Goal: Task Accomplishment & Management: Manage account settings

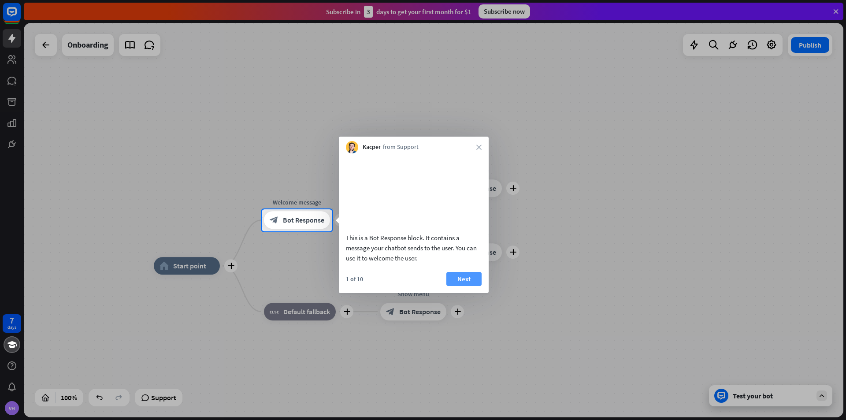
click at [468, 286] on button "Next" at bounding box center [463, 279] width 35 height 14
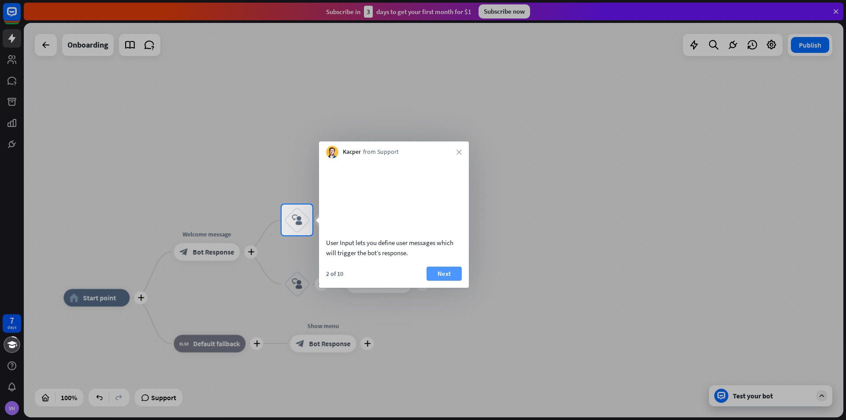
click at [458, 281] on button "Next" at bounding box center [444, 274] width 35 height 14
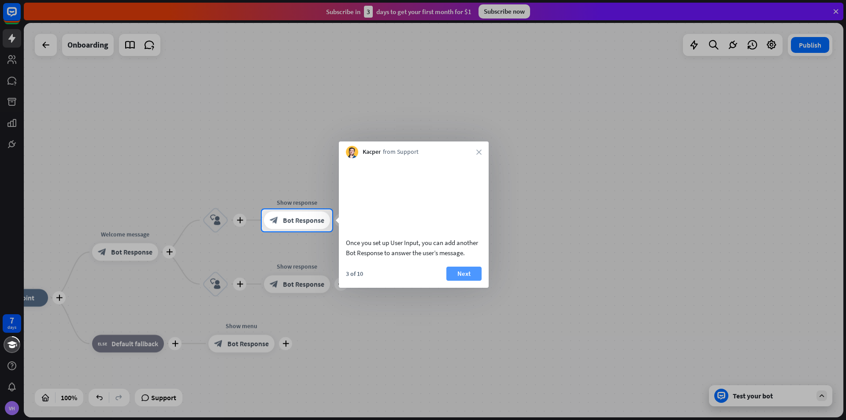
click at [465, 281] on button "Next" at bounding box center [463, 274] width 35 height 14
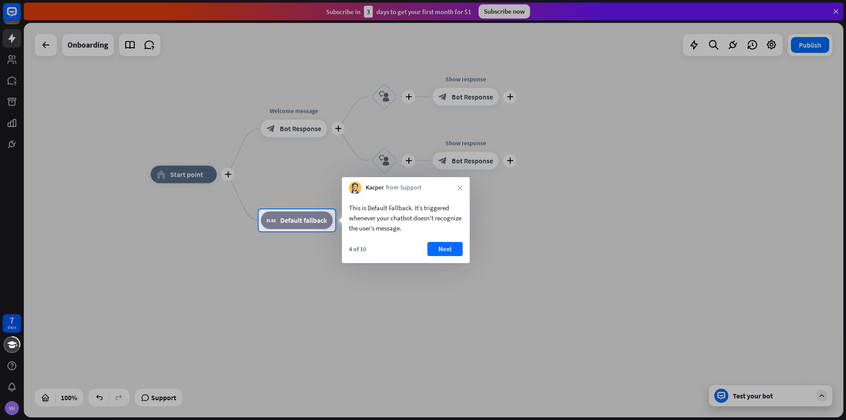
click at [405, 251] on div "4 of 10 Next" at bounding box center [406, 252] width 128 height 21
click at [434, 253] on button "Next" at bounding box center [444, 249] width 35 height 14
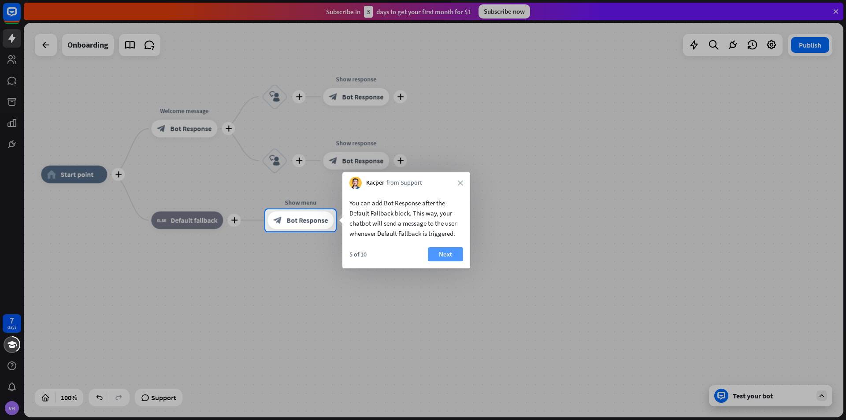
click at [450, 251] on button "Next" at bounding box center [445, 254] width 35 height 14
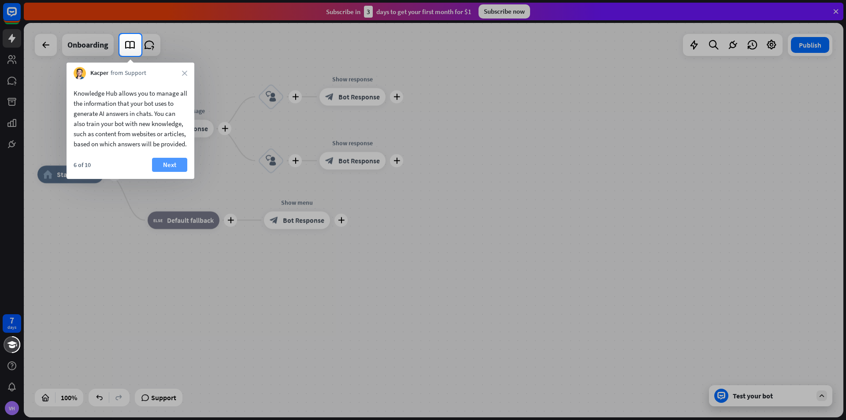
click at [175, 171] on button "Next" at bounding box center [169, 165] width 35 height 14
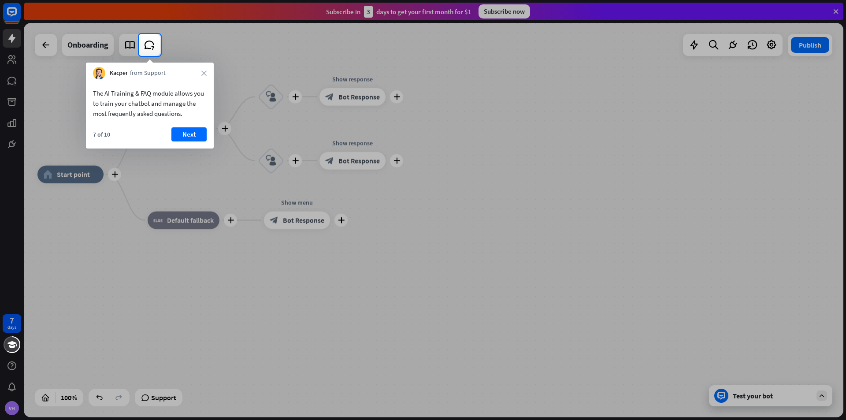
click at [184, 130] on button "Next" at bounding box center [188, 134] width 35 height 14
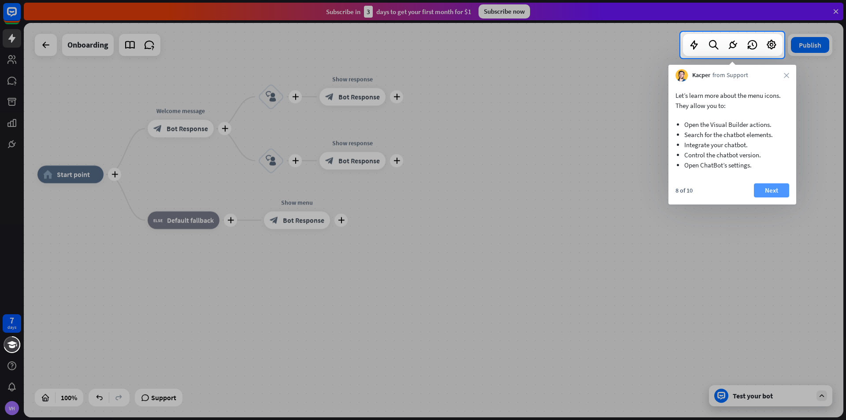
click at [777, 188] on button "Next" at bounding box center [771, 190] width 35 height 14
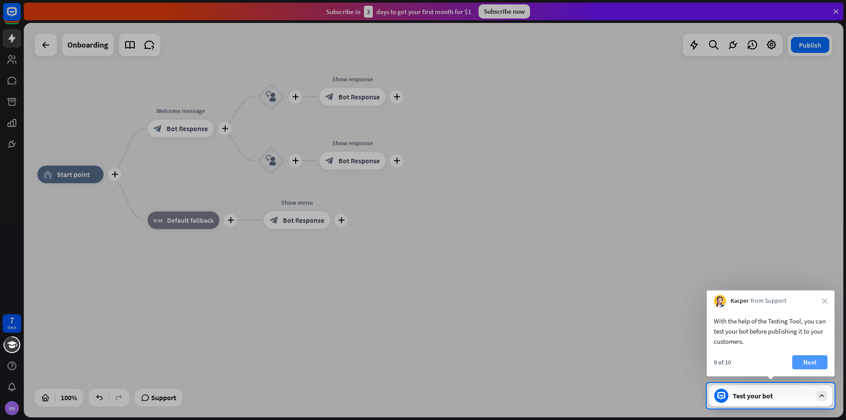
click at [811, 362] on button "Next" at bounding box center [809, 362] width 35 height 14
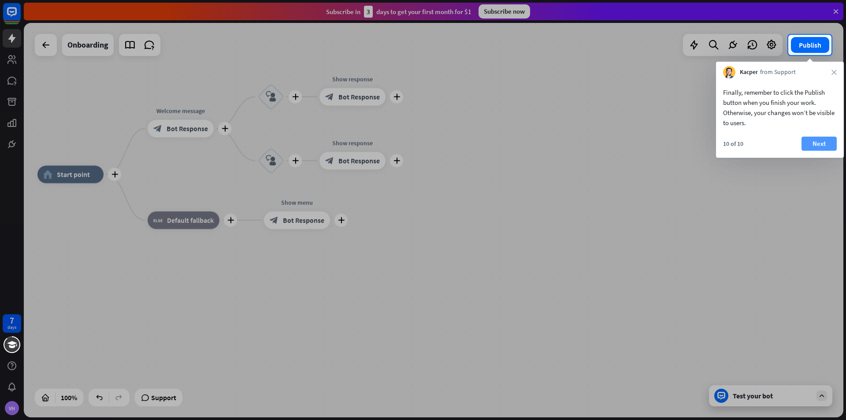
click at [820, 137] on button "Next" at bounding box center [819, 144] width 35 height 14
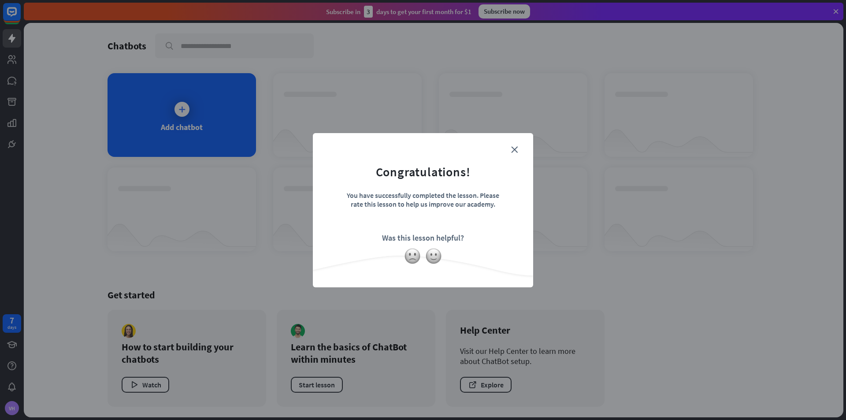
click at [507, 146] on form "Congratulations! You have successfully completed the lesson. Please rate this l…" at bounding box center [423, 196] width 198 height 105
click at [513, 149] on icon "close" at bounding box center [514, 149] width 7 height 7
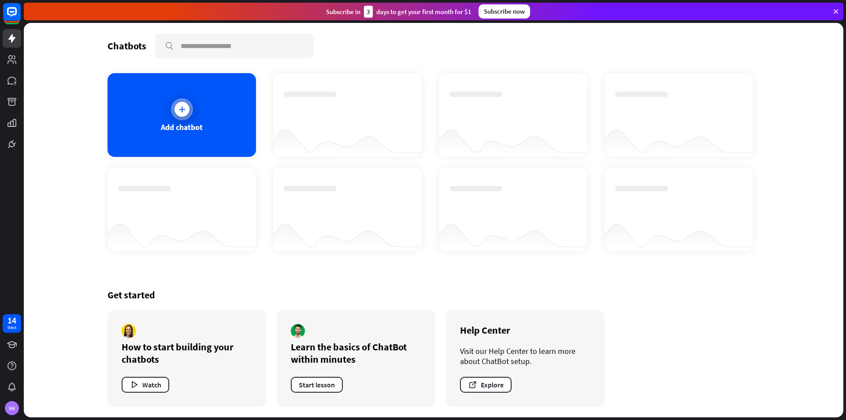
click at [179, 108] on icon at bounding box center [182, 109] width 9 height 9
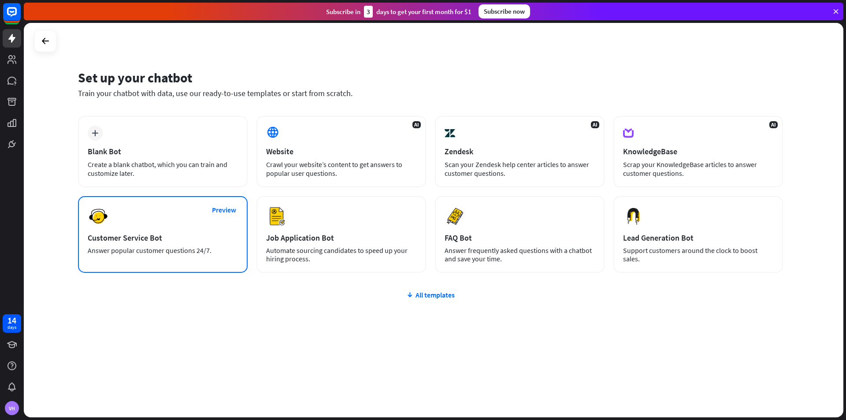
click at [123, 230] on div "Preview Customer Service Bot Answer popular customer questions 24/7." at bounding box center [163, 234] width 170 height 77
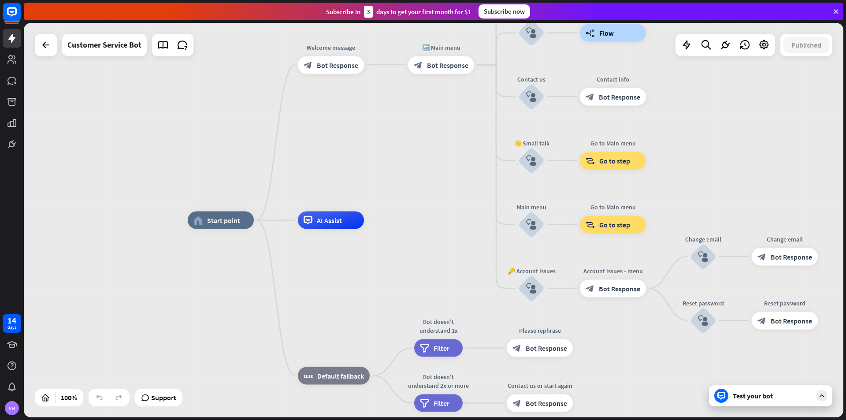
click at [826, 399] on div at bounding box center [822, 395] width 11 height 11
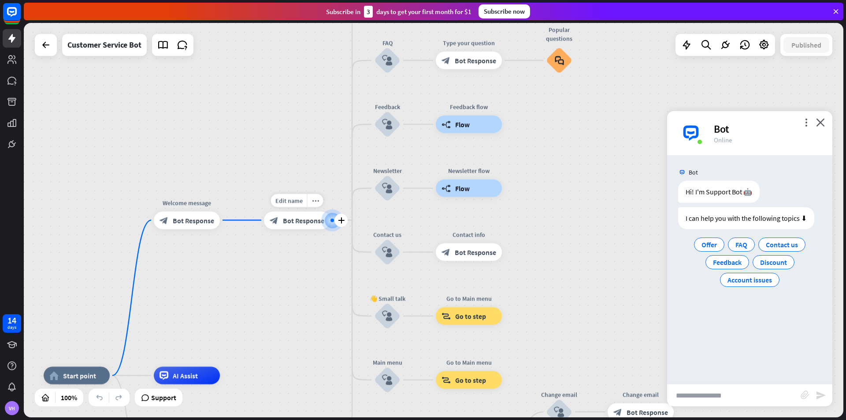
click at [311, 216] on div "block_bot_response Bot Response" at bounding box center [297, 221] width 66 height 18
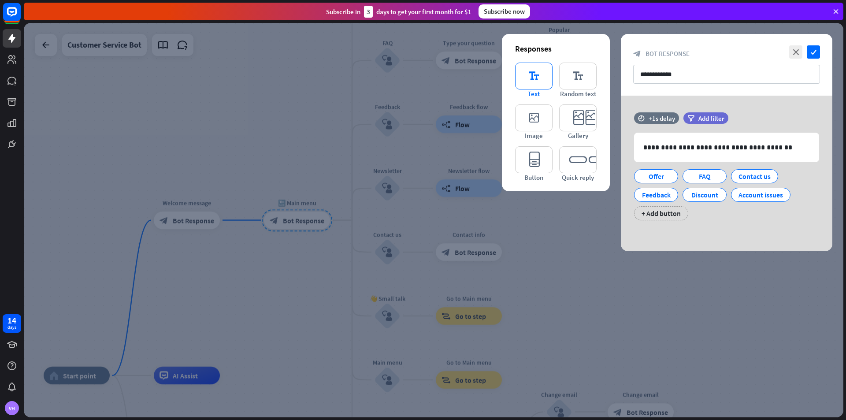
click at [524, 74] on icon "editor_text" at bounding box center [533, 76] width 37 height 27
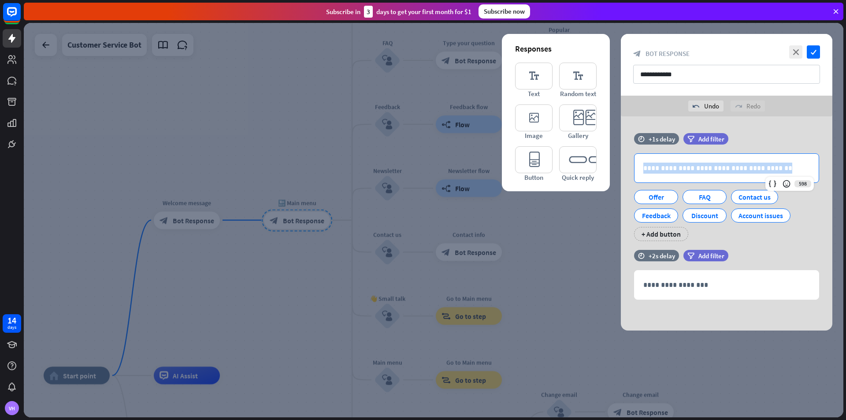
drag, startPoint x: 770, startPoint y: 169, endPoint x: 433, endPoint y: 167, distance: 337.6
click at [433, 167] on div "**********" at bounding box center [434, 220] width 820 height 394
click at [697, 173] on p "**********" at bounding box center [726, 168] width 167 height 11
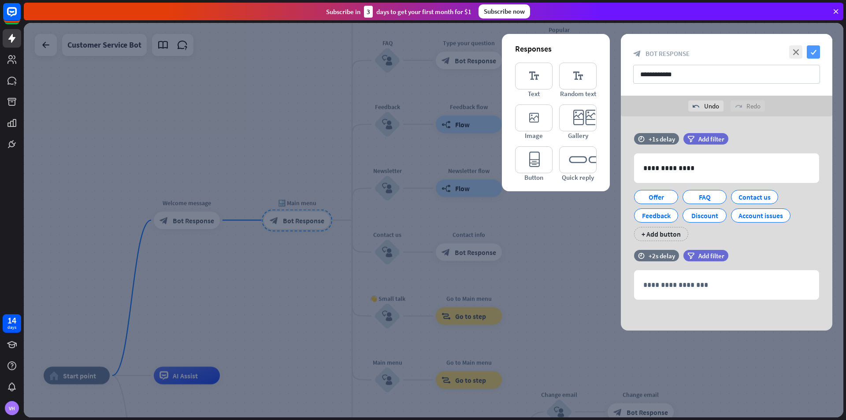
click at [818, 51] on icon "check" at bounding box center [813, 51] width 13 height 13
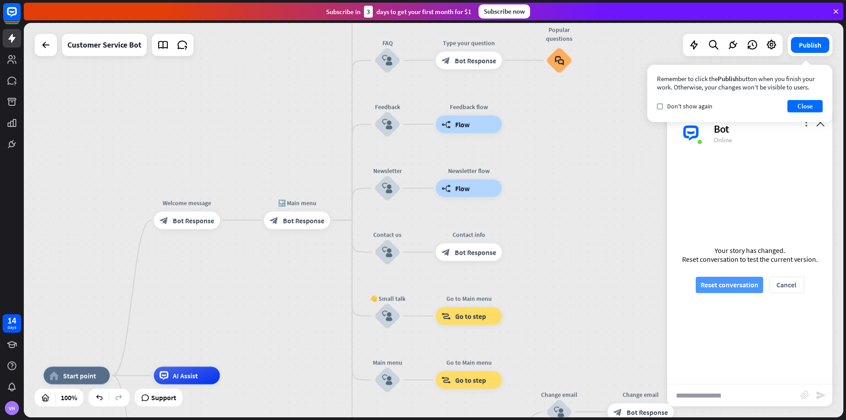
click at [726, 286] on button "Reset conversation" at bounding box center [729, 285] width 67 height 16
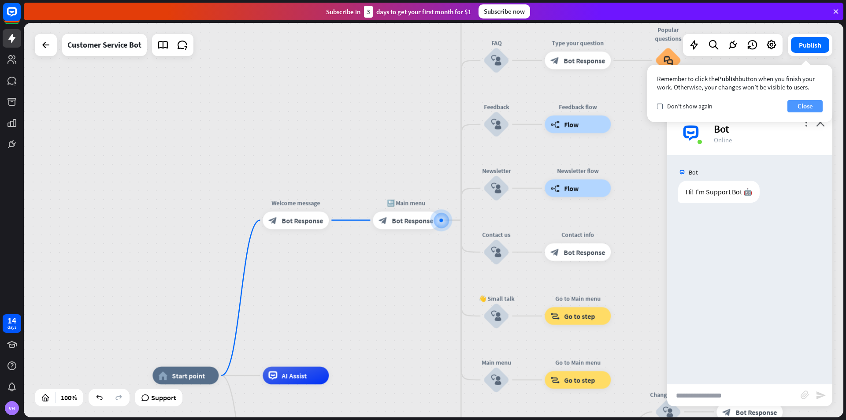
click at [806, 103] on button "Close" at bounding box center [805, 106] width 35 height 12
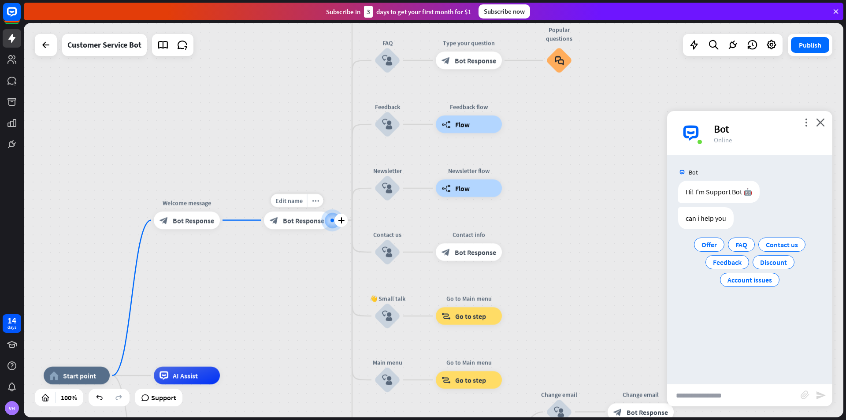
click at [300, 225] on div "block_bot_response Bot Response" at bounding box center [297, 221] width 66 height 18
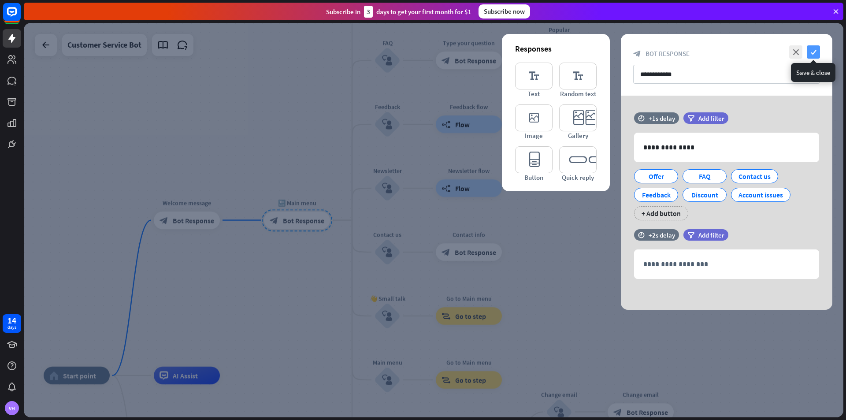
click at [815, 53] on icon "check" at bounding box center [813, 51] width 13 height 13
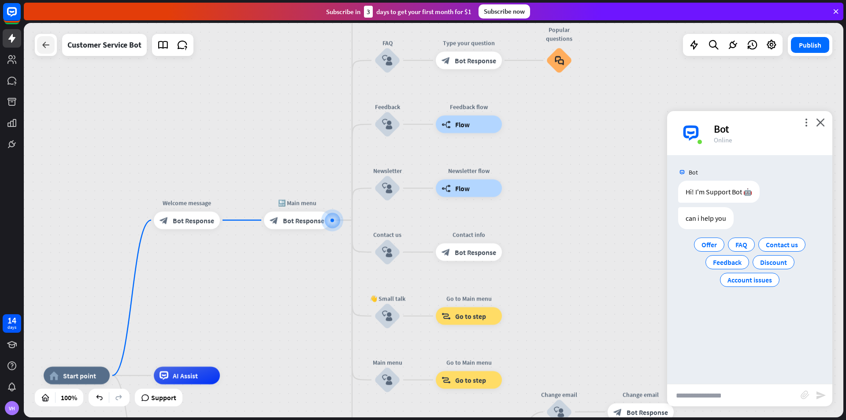
click at [45, 50] on icon at bounding box center [46, 45] width 11 height 11
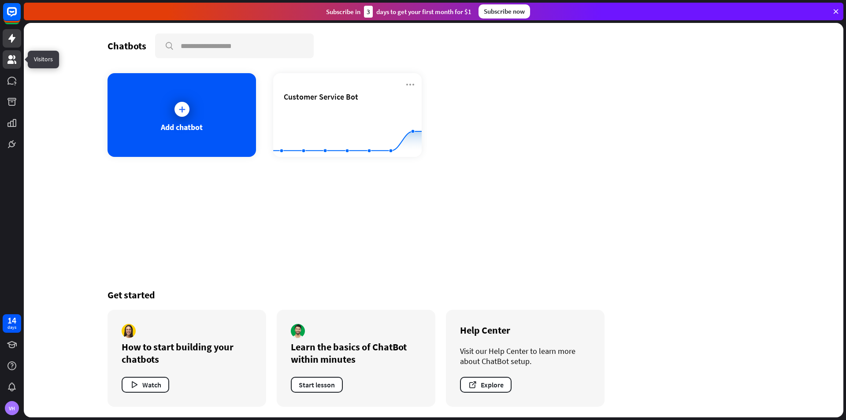
click at [16, 59] on icon at bounding box center [12, 59] width 11 height 11
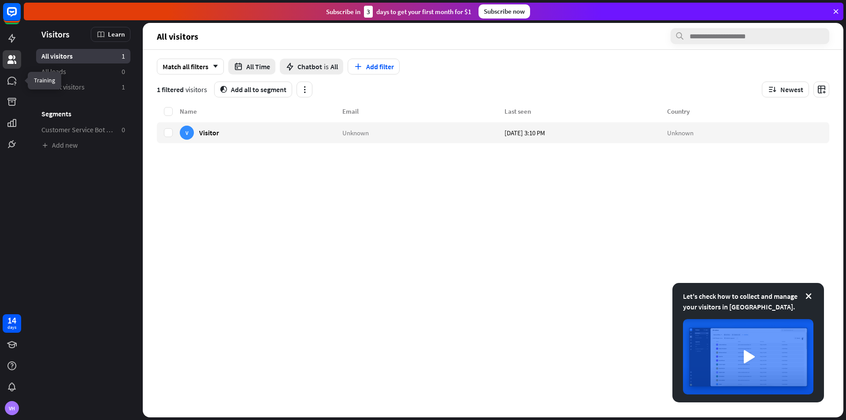
click at [3, 89] on div at bounding box center [12, 80] width 19 height 19
click at [9, 101] on icon at bounding box center [11, 102] width 9 height 8
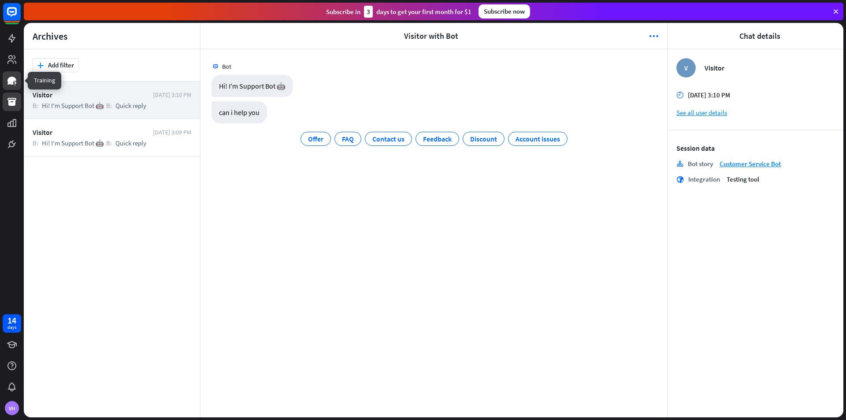
click at [6, 81] on link at bounding box center [12, 80] width 19 height 19
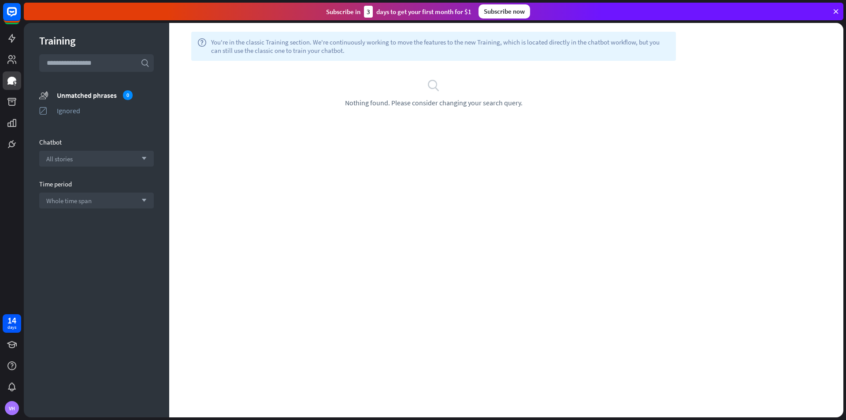
click at [10, 133] on div at bounding box center [12, 76] width 24 height 153
click at [10, 123] on icon at bounding box center [12, 123] width 11 height 11
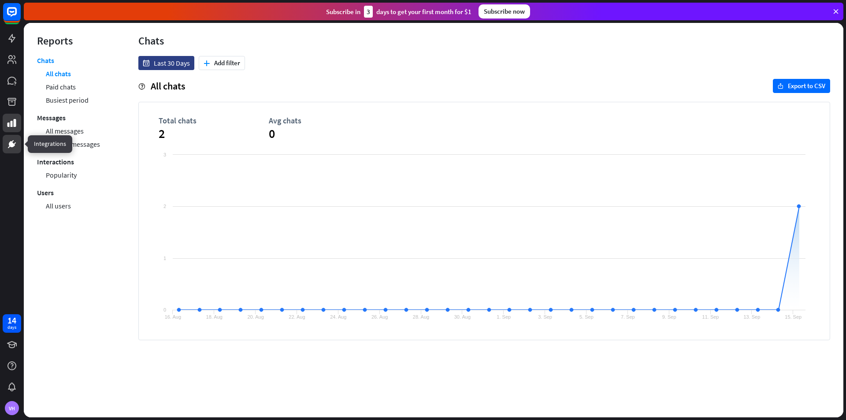
click at [9, 137] on link at bounding box center [12, 144] width 19 height 19
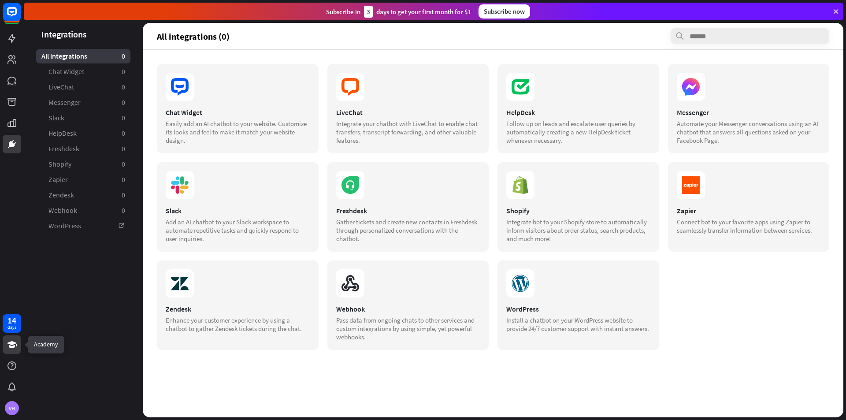
click at [16, 337] on link at bounding box center [12, 344] width 19 height 19
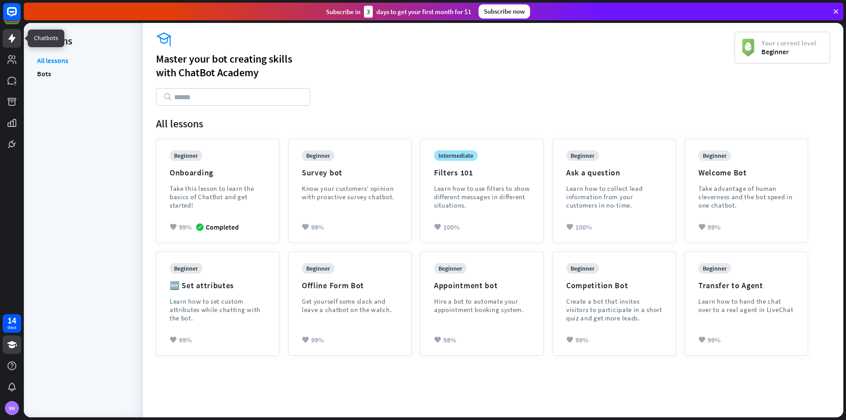
click at [8, 44] on link at bounding box center [12, 38] width 19 height 19
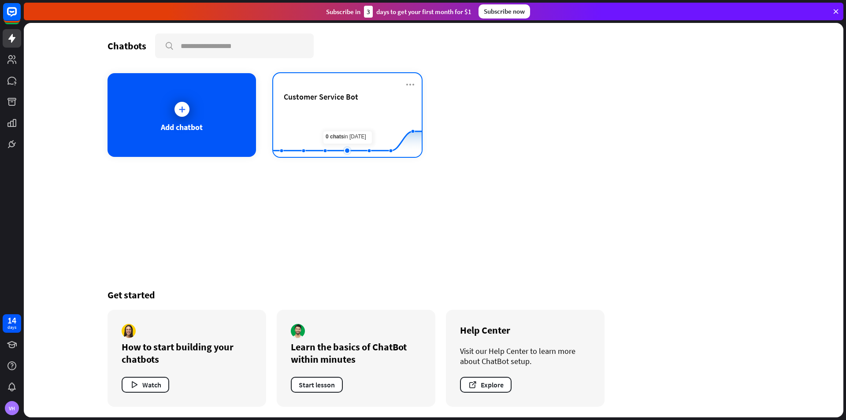
click at [340, 143] on rect at bounding box center [347, 135] width 149 height 55
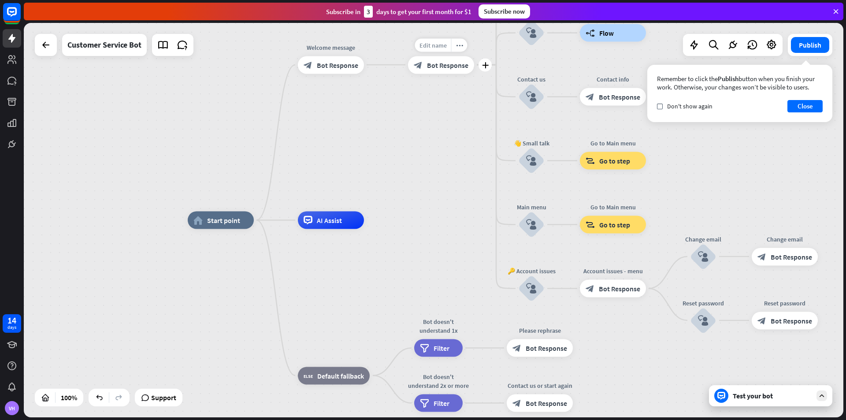
click at [438, 48] on span "Edit name" at bounding box center [433, 45] width 27 height 8
click at [461, 63] on span "Bot Response" at bounding box center [447, 64] width 41 height 9
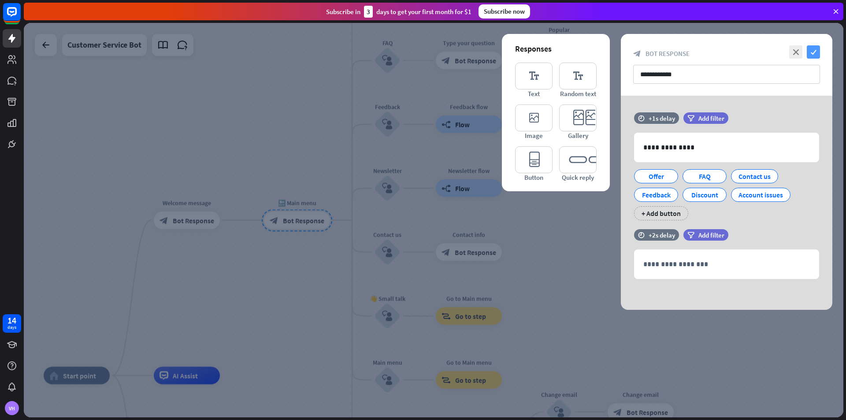
click at [817, 54] on icon "check" at bounding box center [813, 51] width 13 height 13
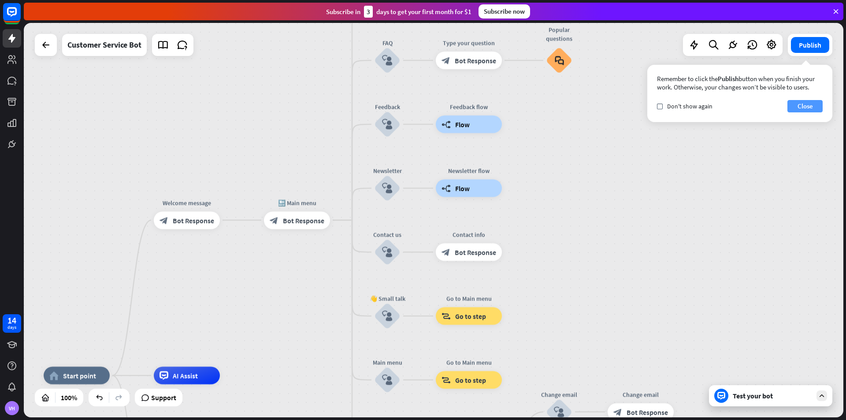
click at [803, 110] on button "Close" at bounding box center [805, 106] width 35 height 12
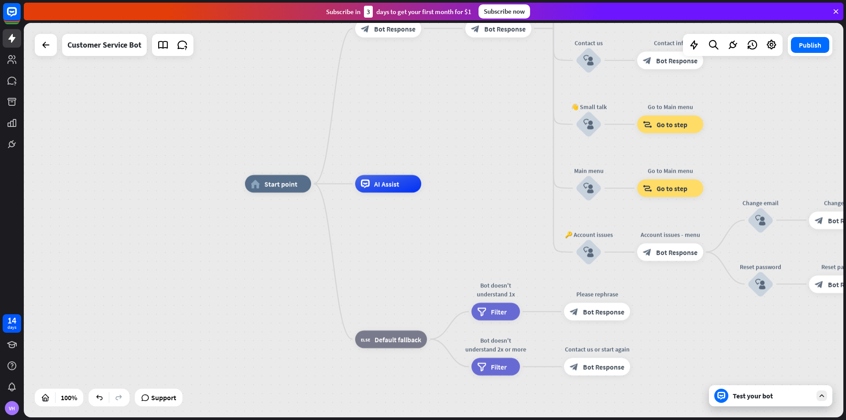
drag, startPoint x: 152, startPoint y: 313, endPoint x: 353, endPoint y: 120, distance: 279.0
click at [353, 120] on div "home_2 Start point Welcome message block_bot_response Bot Response 🔙 Main menu …" at bounding box center [434, 220] width 820 height 394
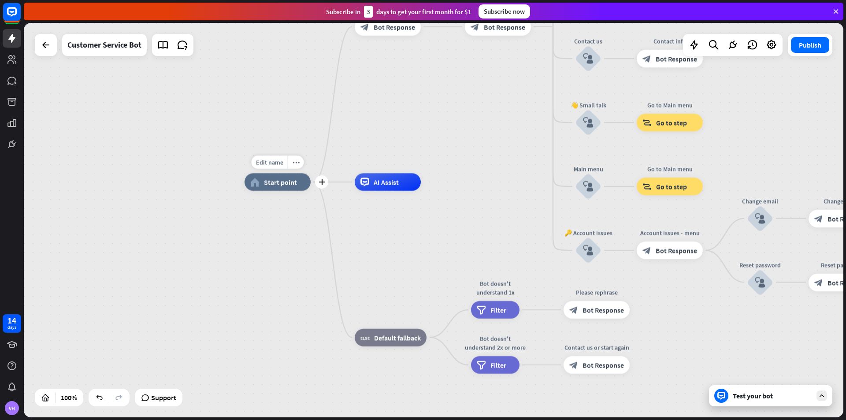
click at [271, 189] on div "home_2 Start point" at bounding box center [278, 182] width 66 height 18
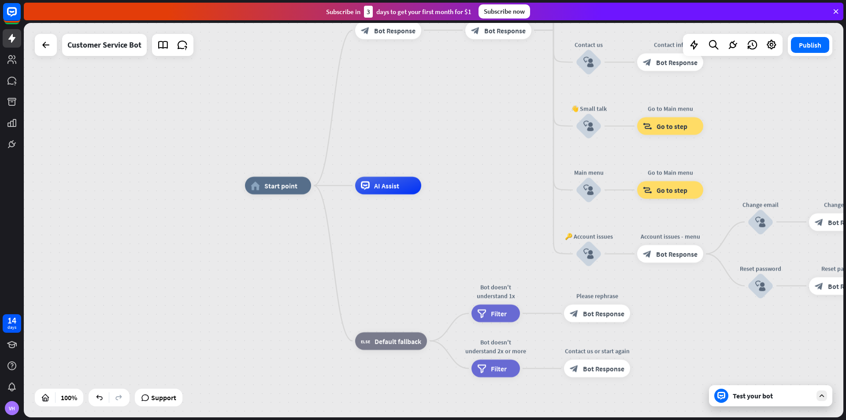
click at [290, 224] on div "Edit name more_horiz home_2 Start point Welcome message block_bot_response Bot …" at bounding box center [655, 383] width 820 height 394
click at [364, 193] on div "AI Assist" at bounding box center [388, 186] width 66 height 18
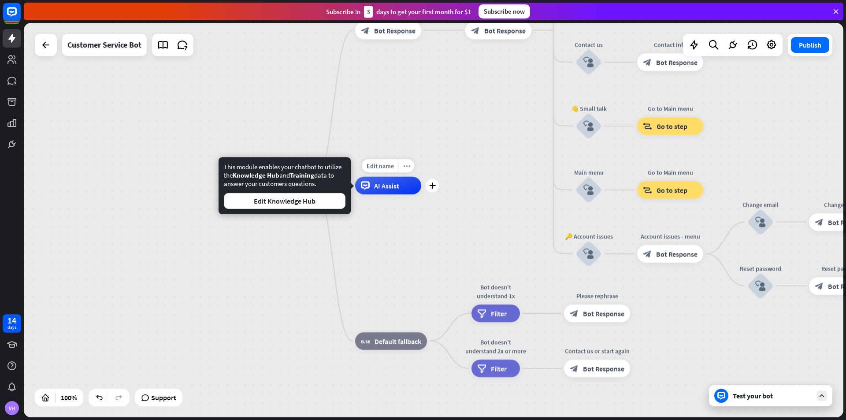
click at [401, 214] on div "home_2 Start point Welcome message block_bot_response Bot Response 🔙 Main menu …" at bounding box center [655, 383] width 820 height 394
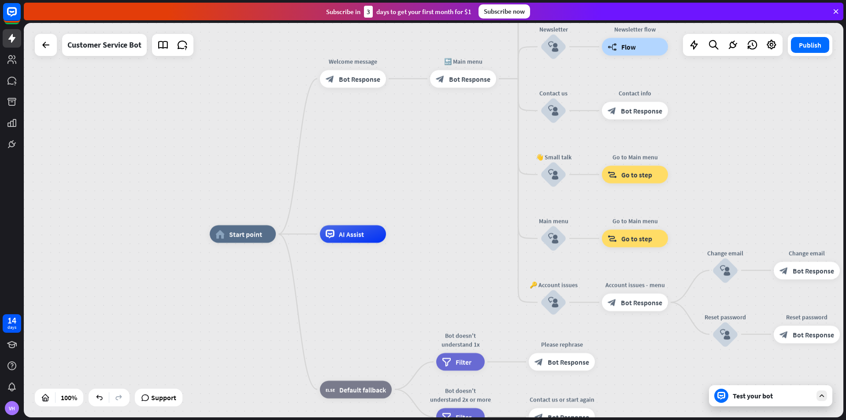
drag, startPoint x: 401, startPoint y: 214, endPoint x: 342, endPoint y: 281, distance: 89.6
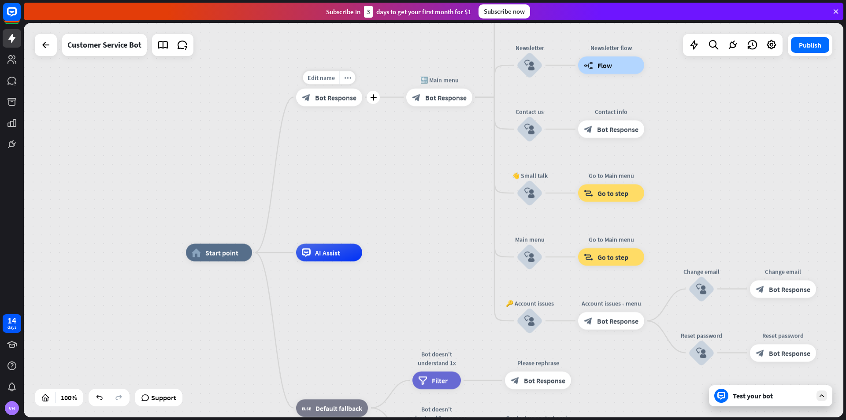
click at [321, 92] on div "block_bot_response Bot Response" at bounding box center [329, 98] width 66 height 18
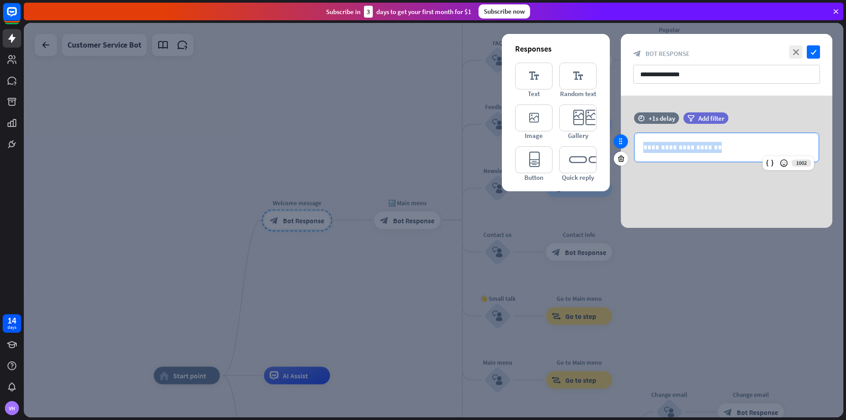
drag, startPoint x: 741, startPoint y: 143, endPoint x: 615, endPoint y: 144, distance: 125.6
click at [621, 144] on div "**********" at bounding box center [727, 141] width 212 height 59
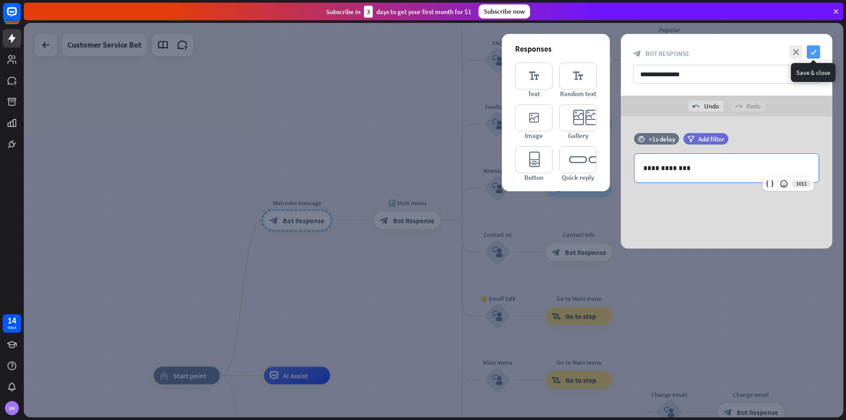
click at [816, 51] on icon "check" at bounding box center [813, 51] width 13 height 13
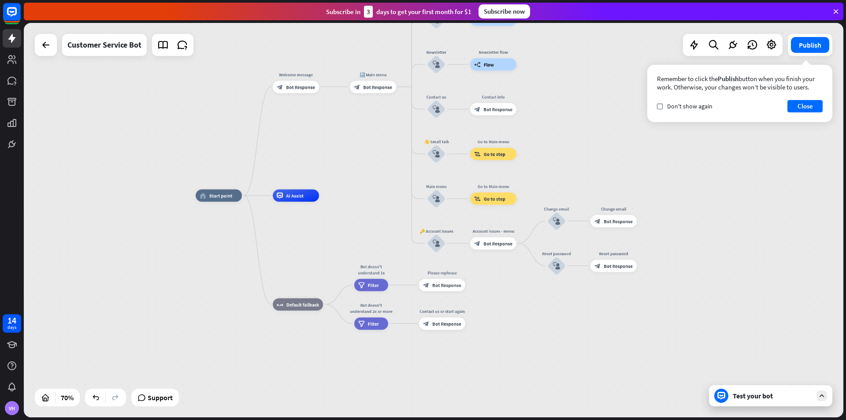
drag, startPoint x: 568, startPoint y: 305, endPoint x: 597, endPoint y: 149, distance: 159.5
click at [597, 149] on div "home_2 Start point Welcome message block_bot_response Bot Response 🔙 Main menu …" at bounding box center [434, 220] width 820 height 394
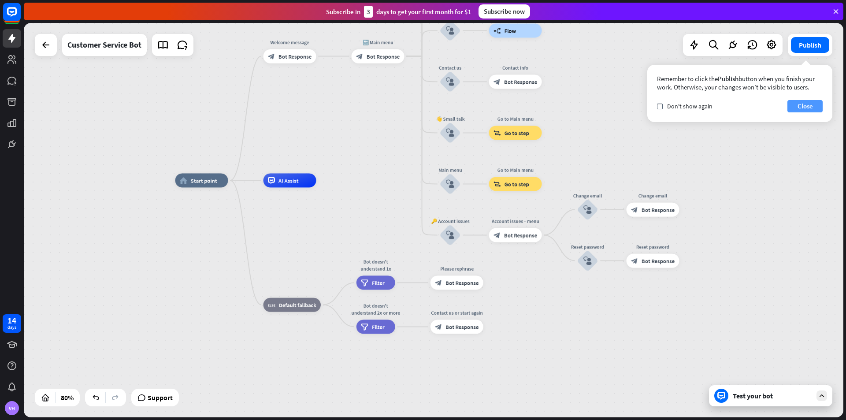
click at [813, 105] on button "Close" at bounding box center [805, 106] width 35 height 12
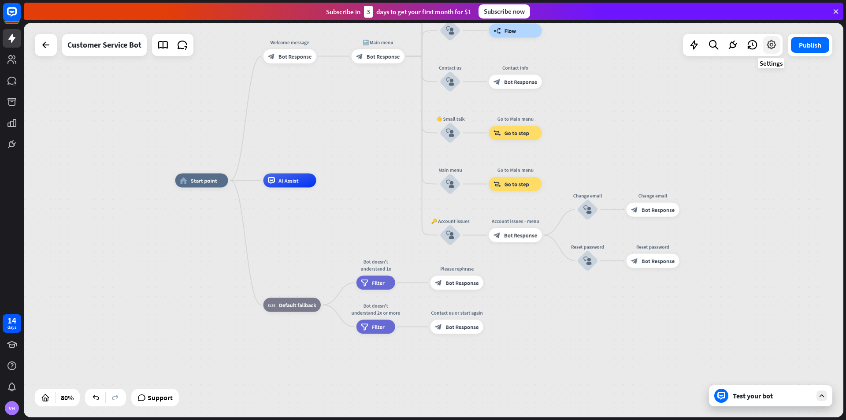
click at [778, 42] on div at bounding box center [772, 45] width 18 height 18
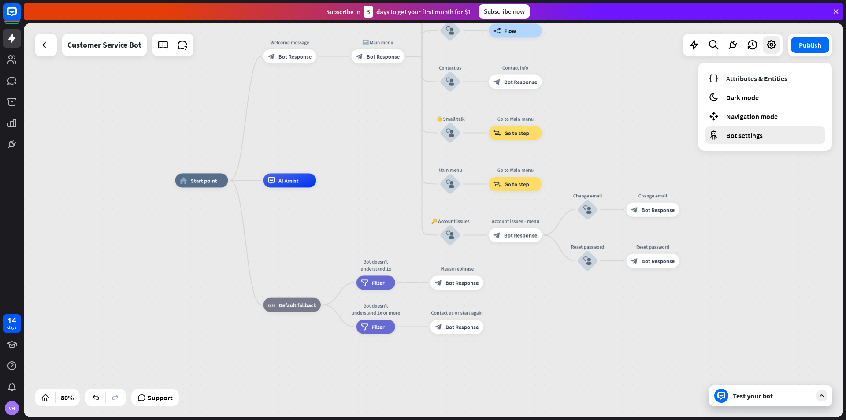
click at [737, 142] on div "Bot settings" at bounding box center [765, 134] width 120 height 17
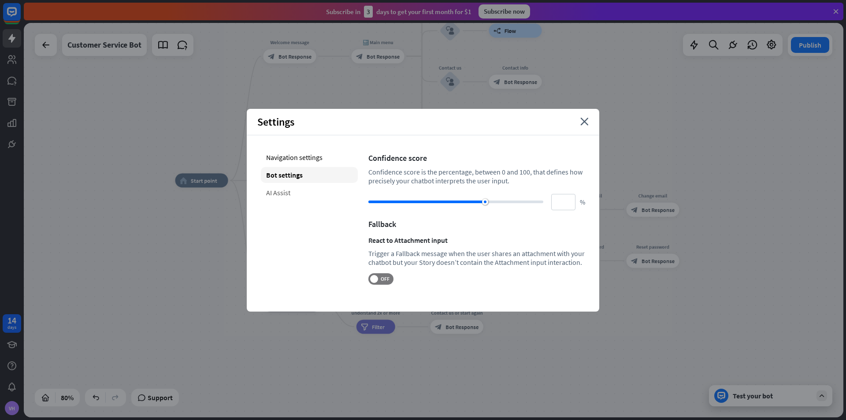
click at [285, 187] on div "AI Assist" at bounding box center [309, 193] width 97 height 16
type input "**"
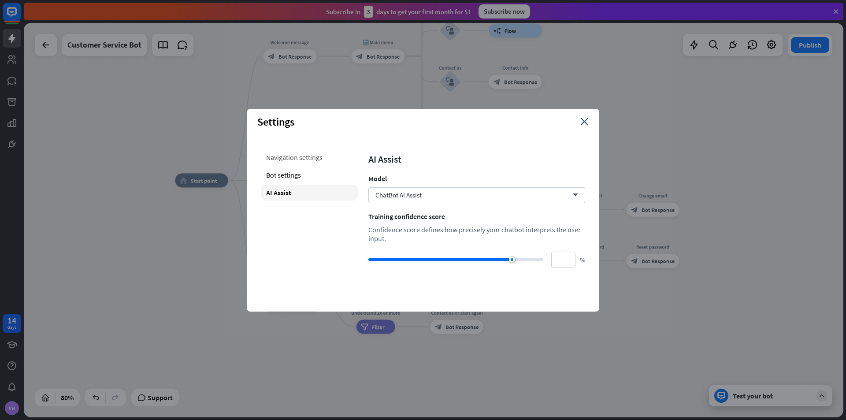
click at [290, 164] on div "Navigation settings" at bounding box center [309, 157] width 97 height 16
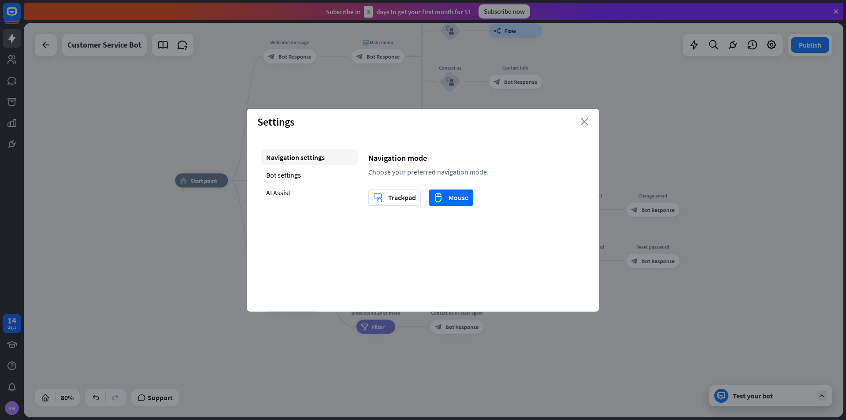
click at [582, 118] on div "Settings close" at bounding box center [423, 122] width 353 height 26
click at [585, 123] on icon "close" at bounding box center [584, 122] width 8 height 8
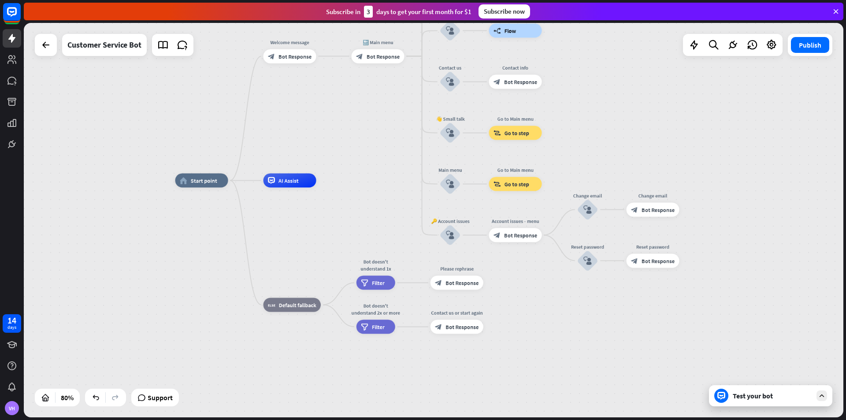
click at [767, 403] on div "Test your bot" at bounding box center [770, 395] width 123 height 21
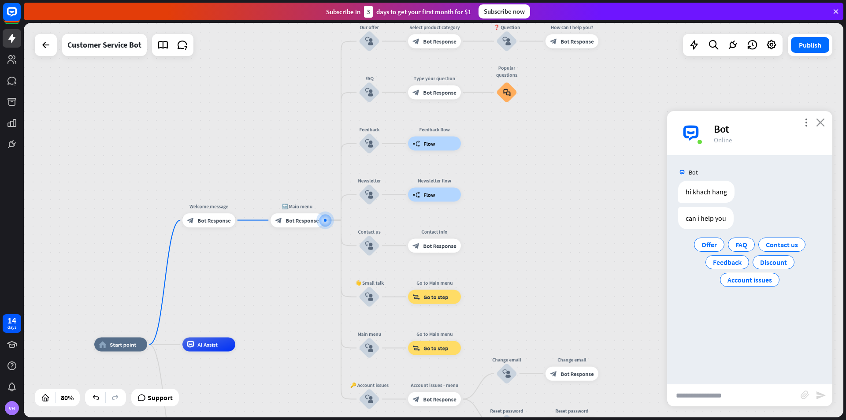
click at [822, 122] on icon "close" at bounding box center [820, 122] width 9 height 8
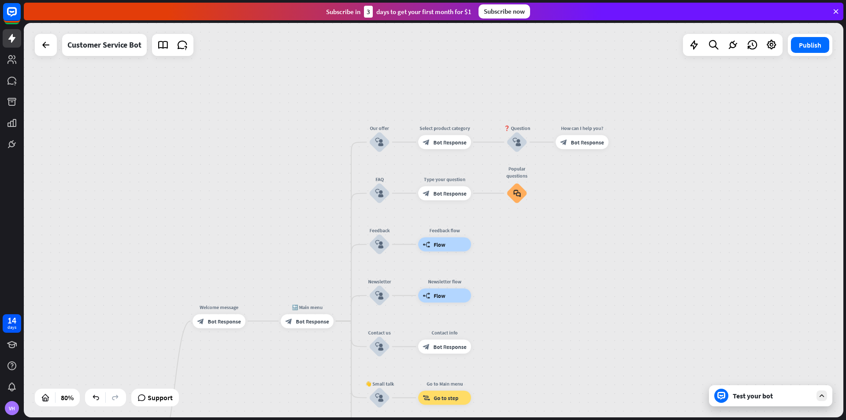
drag, startPoint x: 501, startPoint y: 195, endPoint x: 509, endPoint y: 294, distance: 99.1
click at [509, 294] on div "home_2 Start point Welcome message block_bot_response Bot Response 🔙 Main menu …" at bounding box center [434, 220] width 820 height 394
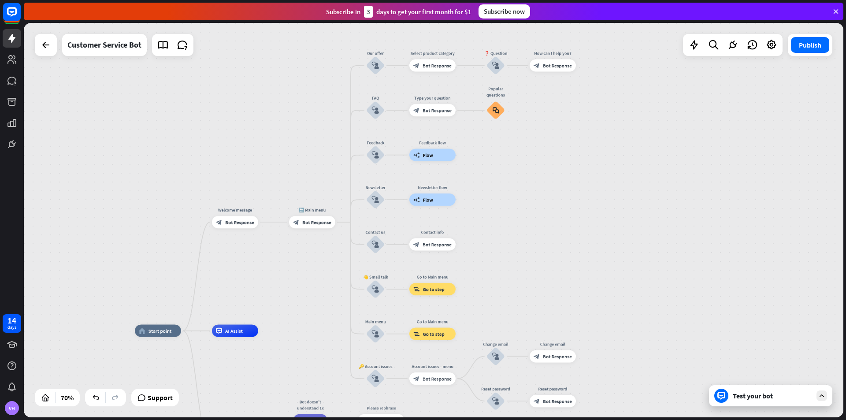
drag, startPoint x: 561, startPoint y: 295, endPoint x: 543, endPoint y: 201, distance: 95.6
click at [543, 201] on div "home_2 Start point Welcome message block_bot_response Bot Response 🔙 Main menu …" at bounding box center [434, 220] width 820 height 394
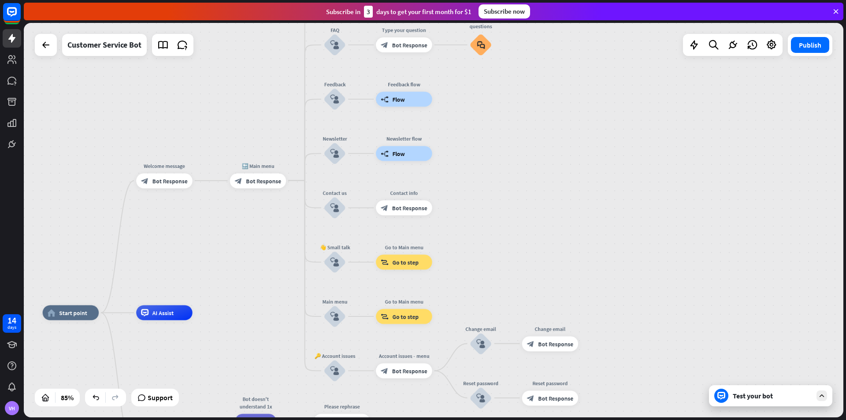
drag, startPoint x: 561, startPoint y: 242, endPoint x: 576, endPoint y: 177, distance: 67.4
click at [576, 177] on div "home_2 Start point Welcome message block_bot_response Bot Response 🔙 Main menu …" at bounding box center [434, 220] width 820 height 394
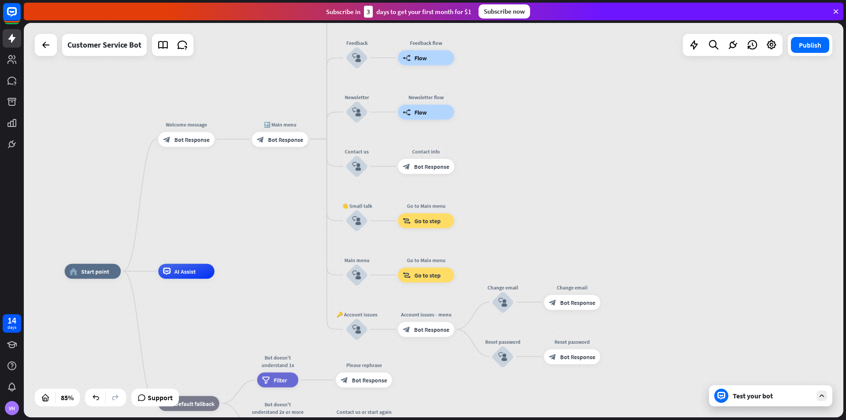
drag, startPoint x: 638, startPoint y: 167, endPoint x: 649, endPoint y: 143, distance: 26.8
click at [648, 145] on div "home_2 Start point Welcome message block_bot_response Bot Response 🔙 Main menu …" at bounding box center [434, 220] width 820 height 394
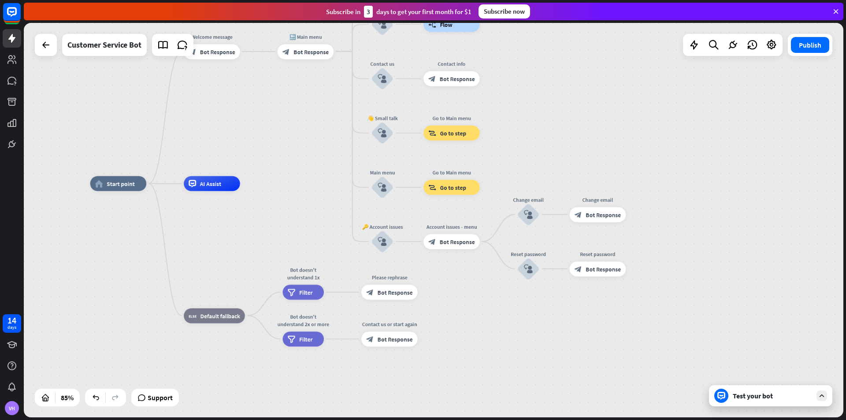
drag, startPoint x: 722, startPoint y: 166, endPoint x: 737, endPoint y: 102, distance: 65.6
click at [737, 100] on div "home_2 Start point Welcome message block_bot_response Bot Response 🔙 Main menu …" at bounding box center [434, 220] width 820 height 394
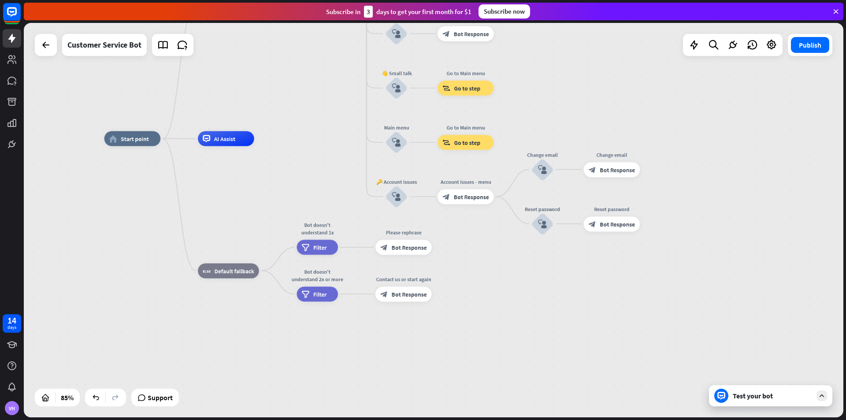
drag, startPoint x: 700, startPoint y: 222, endPoint x: 714, endPoint y: 178, distance: 46.3
click at [714, 178] on div "home_2 Start point Welcome message block_bot_response Bot Response 🔙 Main menu …" at bounding box center [452, 306] width 697 height 335
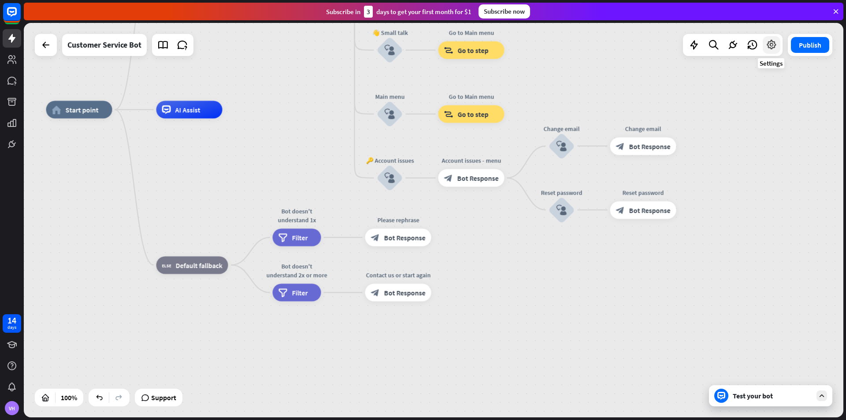
click at [768, 45] on icon at bounding box center [771, 44] width 11 height 11
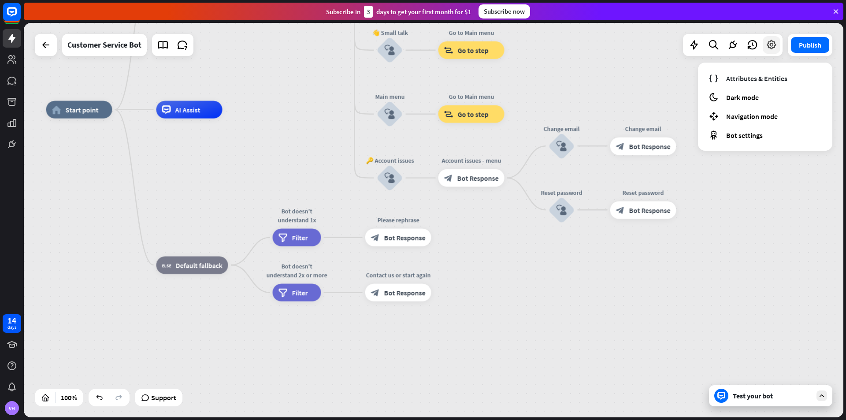
click at [768, 46] on icon at bounding box center [771, 44] width 11 height 11
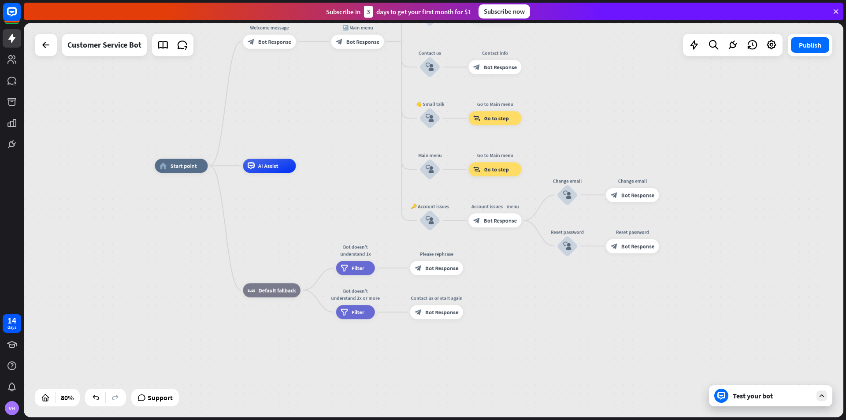
drag, startPoint x: 754, startPoint y: 137, endPoint x: 777, endPoint y: 346, distance: 211.0
click at [779, 348] on div "home_2 Start point Welcome message block_bot_response Bot Response 🔙 Main menu …" at bounding box center [483, 324] width 656 height 316
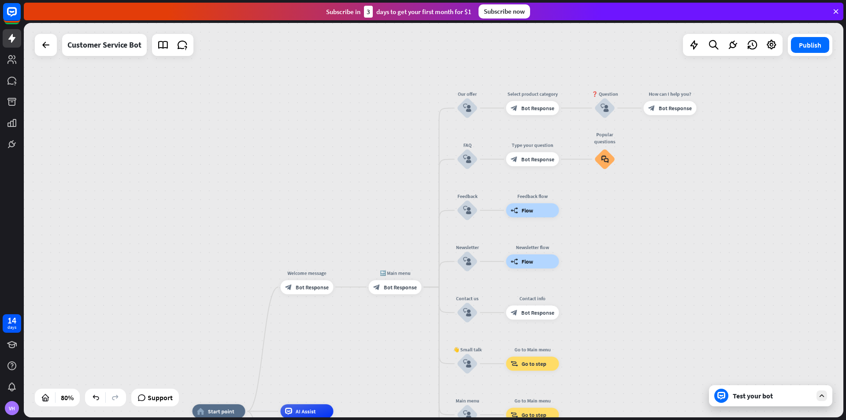
drag, startPoint x: 626, startPoint y: 165, endPoint x: 650, endPoint y: 253, distance: 91.4
click at [650, 253] on div "home_2 Start point Welcome message block_bot_response Bot Response 🔙 Main menu …" at bounding box center [434, 220] width 820 height 394
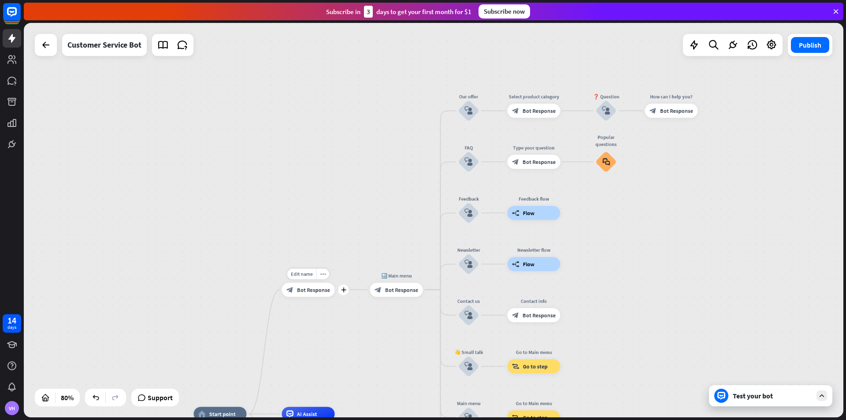
click at [303, 290] on span "Bot Response" at bounding box center [313, 289] width 33 height 7
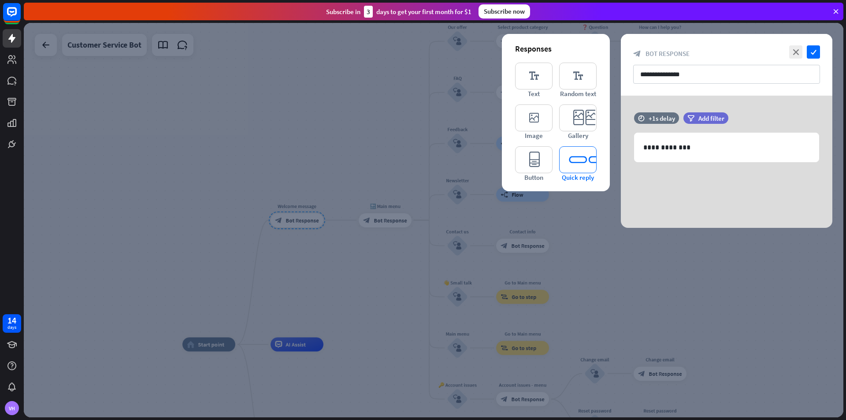
click at [577, 168] on icon "editor_quick_replies" at bounding box center [577, 159] width 37 height 27
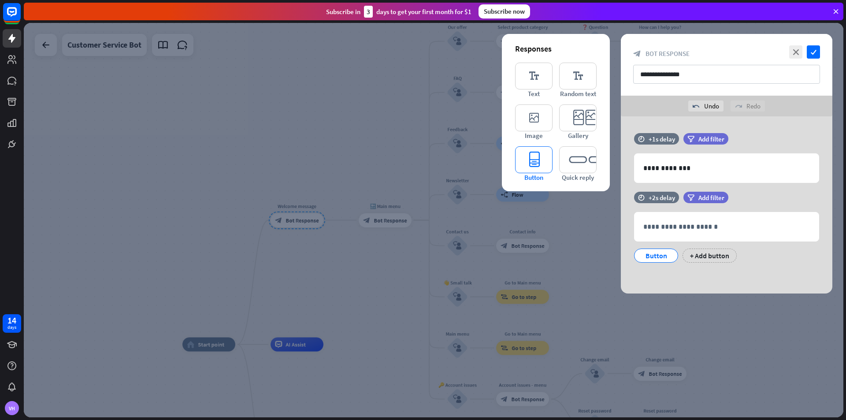
click at [528, 163] on icon "editor_button" at bounding box center [533, 159] width 37 height 27
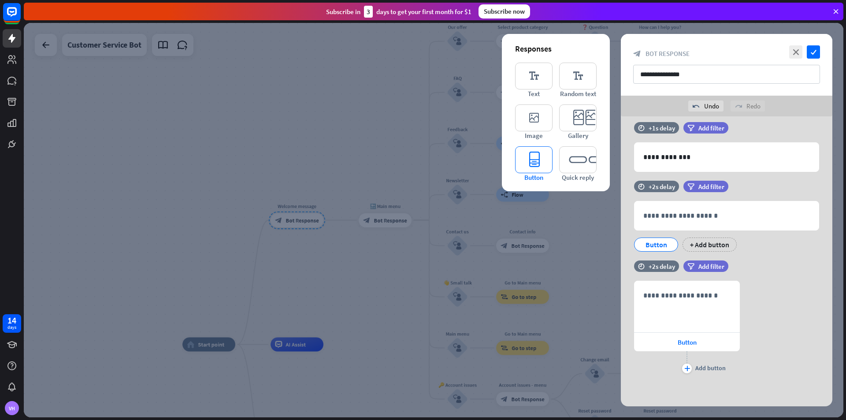
click at [552, 156] on icon "editor_button" at bounding box center [533, 159] width 37 height 27
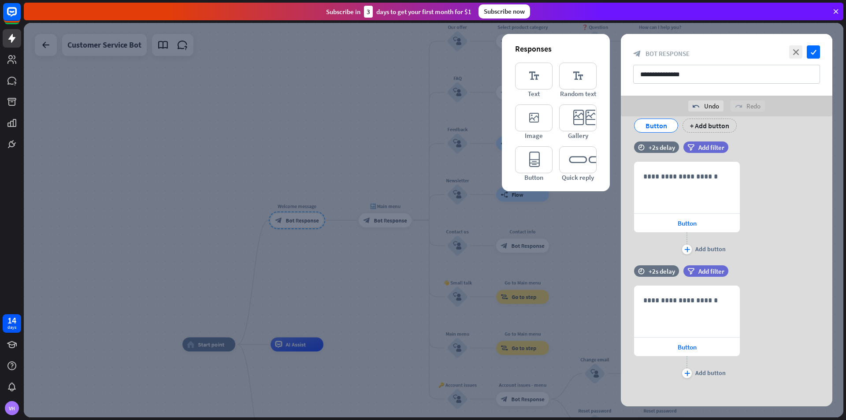
scroll to position [135, 0]
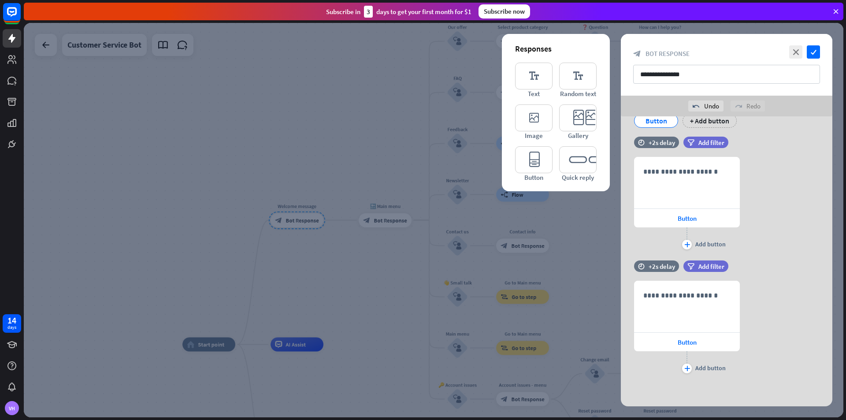
click at [702, 99] on div "undo Undo redo Redo" at bounding box center [727, 106] width 212 height 21
click at [702, 107] on div "undo Undo" at bounding box center [705, 105] width 35 height 11
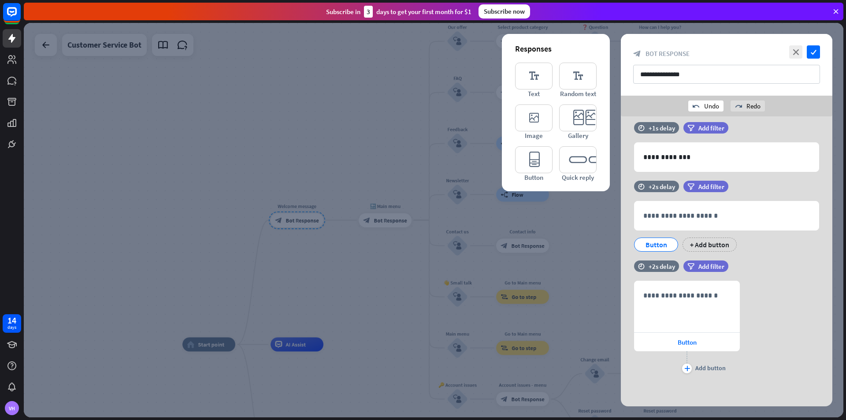
click at [702, 107] on div "undo Undo" at bounding box center [705, 105] width 35 height 11
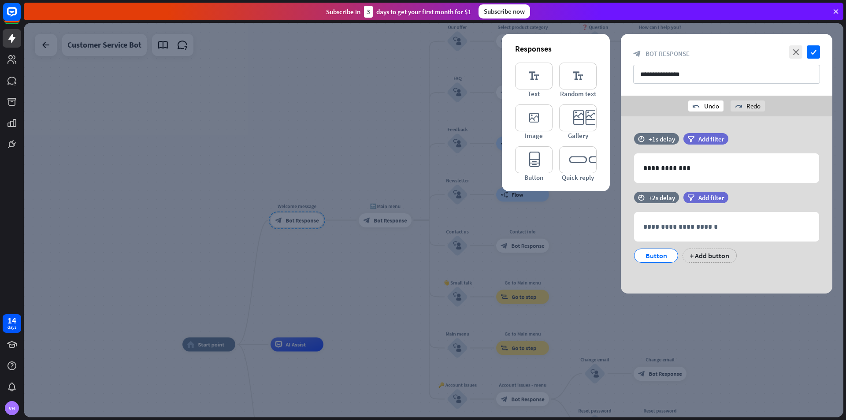
click at [702, 107] on div "undo Undo" at bounding box center [705, 105] width 35 height 11
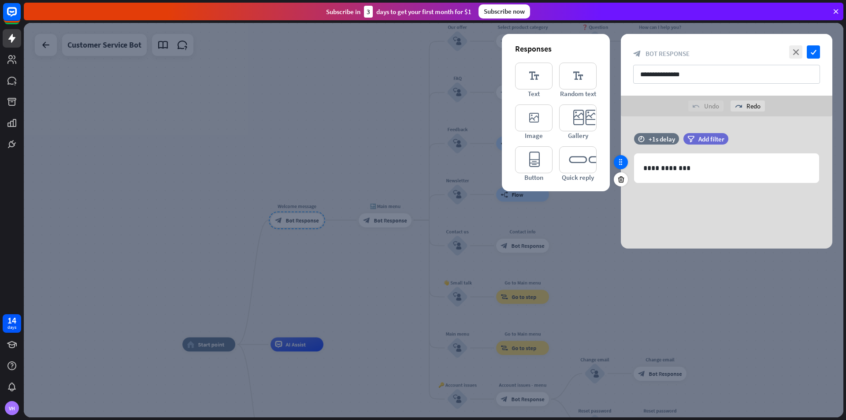
click at [621, 160] on icon at bounding box center [621, 162] width 8 height 8
click at [621, 163] on icon at bounding box center [621, 162] width 8 height 8
click at [698, 164] on p "**********" at bounding box center [726, 168] width 167 height 11
click at [699, 164] on p "**********" at bounding box center [726, 168] width 167 height 11
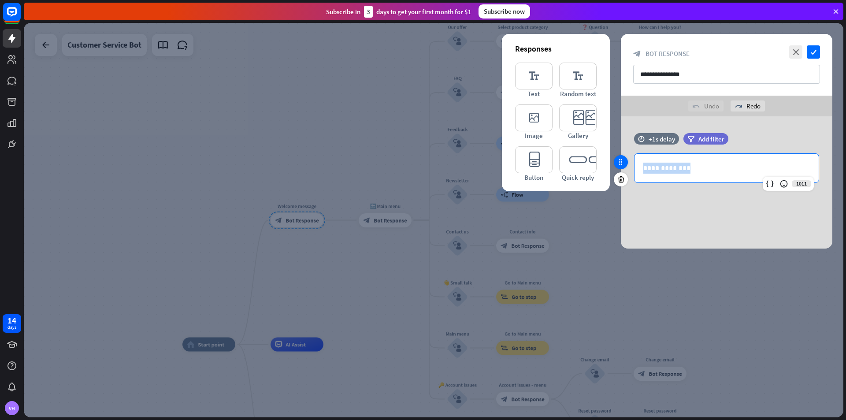
drag, startPoint x: 695, startPoint y: 166, endPoint x: 619, endPoint y: 167, distance: 75.8
click at [621, 167] on div "**********" at bounding box center [727, 162] width 212 height 59
click at [574, 78] on icon "editor_text" at bounding box center [577, 76] width 37 height 27
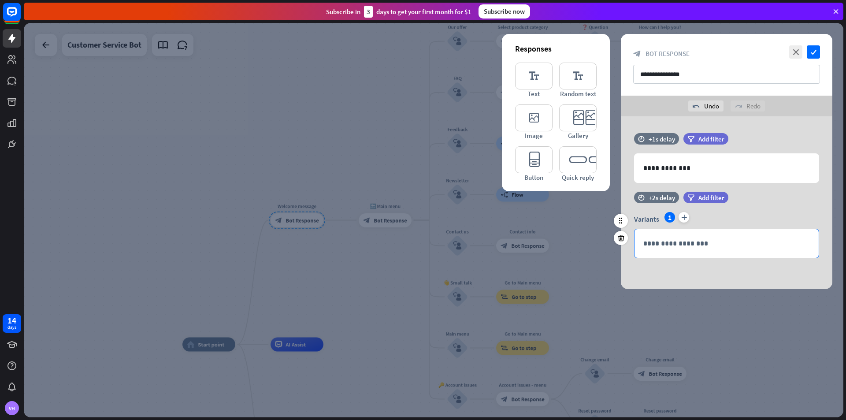
click at [681, 240] on p "**********" at bounding box center [726, 243] width 167 height 11
click at [688, 237] on div "**********" at bounding box center [727, 243] width 184 height 29
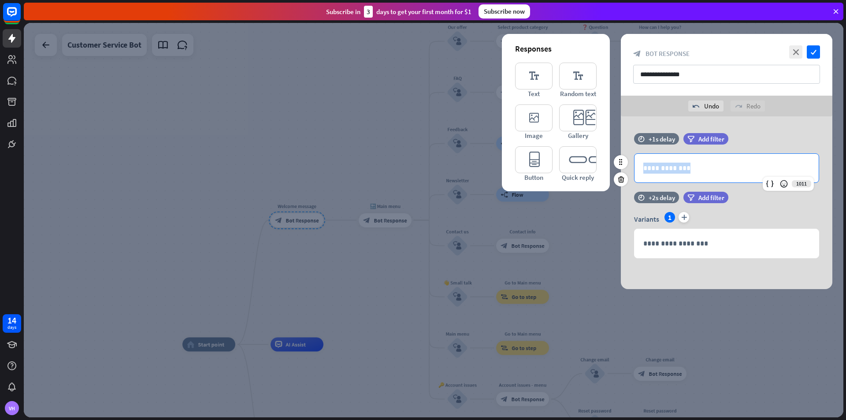
drag, startPoint x: 689, startPoint y: 169, endPoint x: 634, endPoint y: 159, distance: 56.5
click at [634, 159] on div "**********" at bounding box center [727, 168] width 212 height 30
click at [683, 217] on icon "plus" at bounding box center [684, 217] width 11 height 11
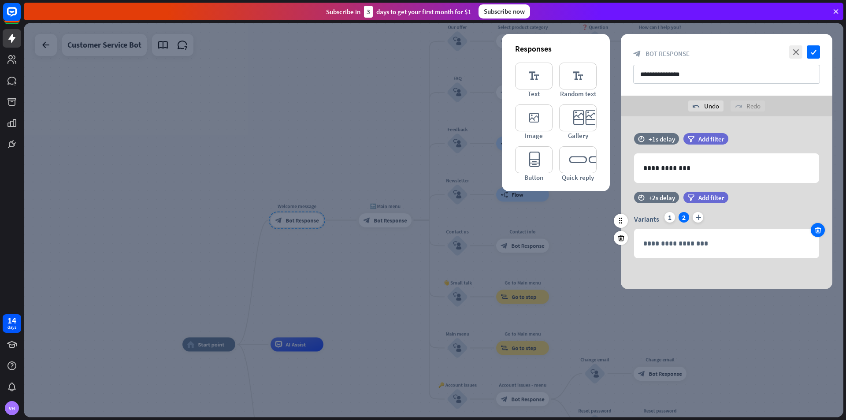
click at [817, 233] on icon at bounding box center [818, 230] width 8 height 8
click at [619, 235] on icon at bounding box center [621, 238] width 8 height 8
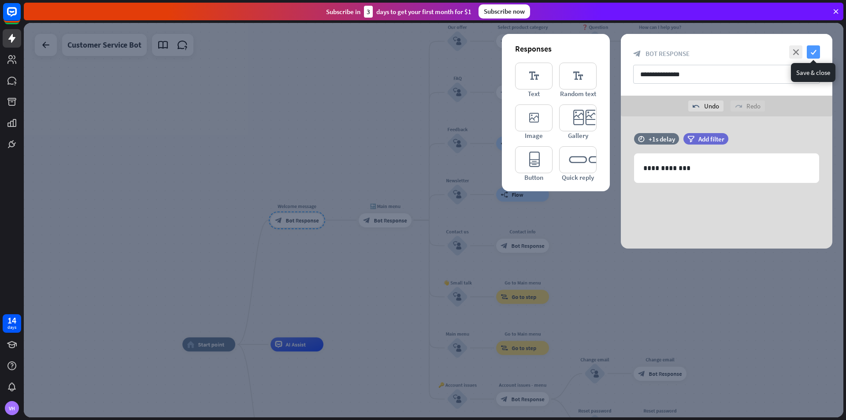
click at [818, 51] on icon "check" at bounding box center [813, 51] width 13 height 13
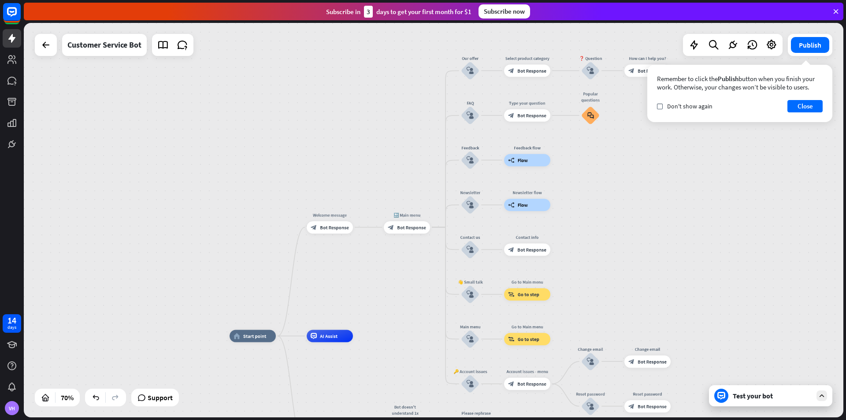
drag, startPoint x: 748, startPoint y: 122, endPoint x: 711, endPoint y: 293, distance: 174.4
click at [711, 293] on div "home_2 Start point Welcome message block_bot_response Bot Response 🔙 Main menu …" at bounding box center [434, 220] width 820 height 394
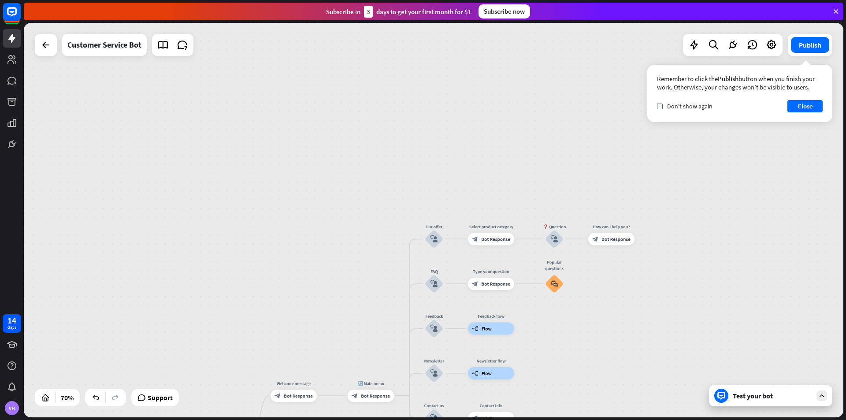
click at [755, 398] on div "Test your bot" at bounding box center [772, 395] width 79 height 9
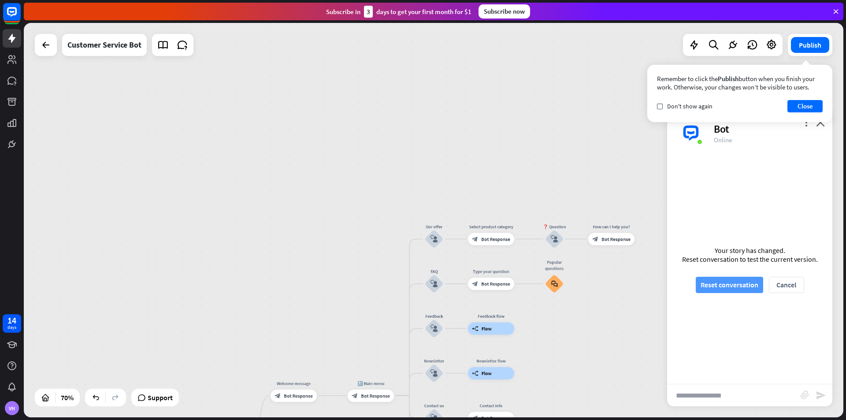
click at [721, 285] on button "Reset conversation" at bounding box center [729, 285] width 67 height 16
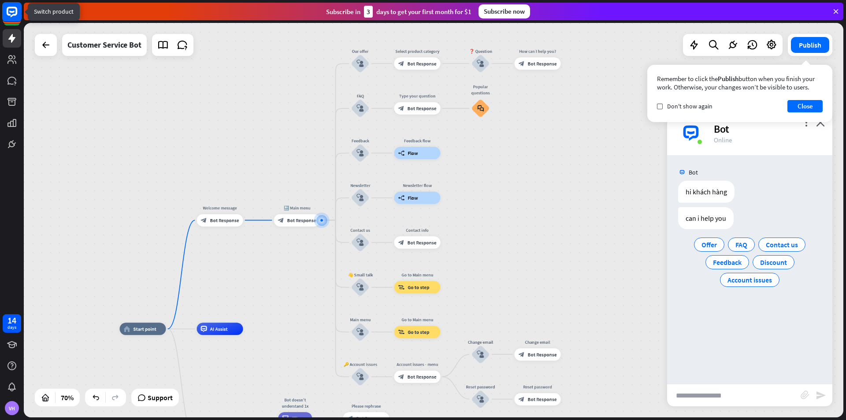
click at [7, 13] on icon at bounding box center [12, 12] width 11 height 11
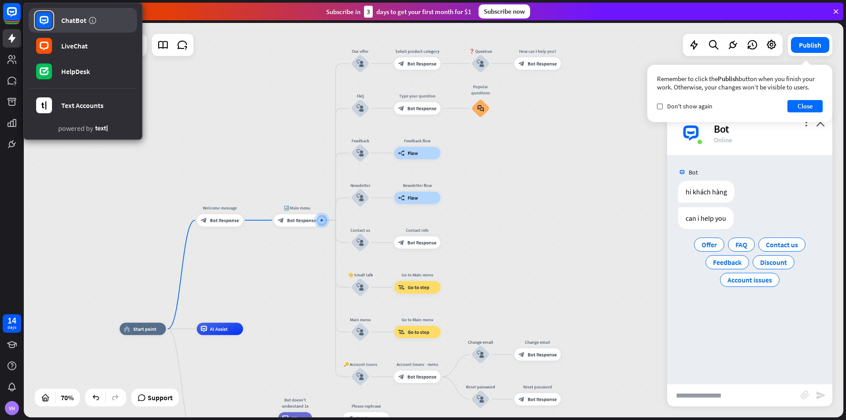
click at [75, 13] on link "ChatBot" at bounding box center [83, 20] width 108 height 25
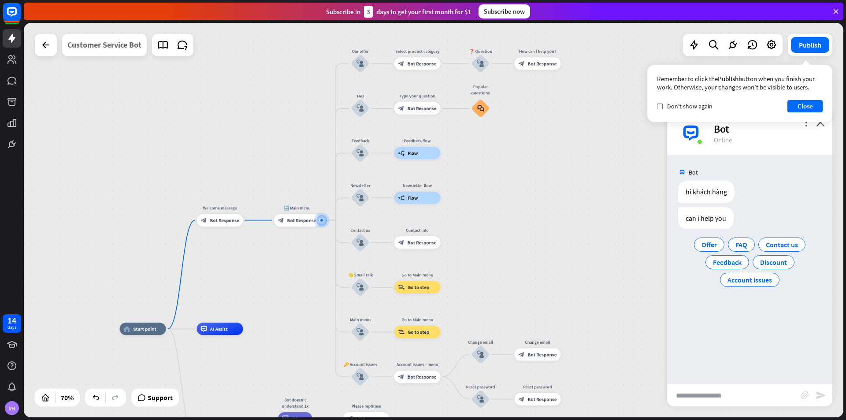
click at [108, 53] on div "Customer Service Bot" at bounding box center [104, 45] width 74 height 22
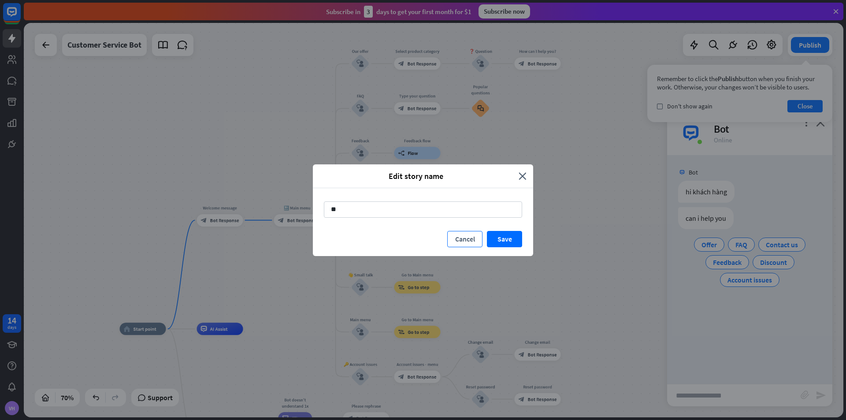
type input "*"
type input "****"
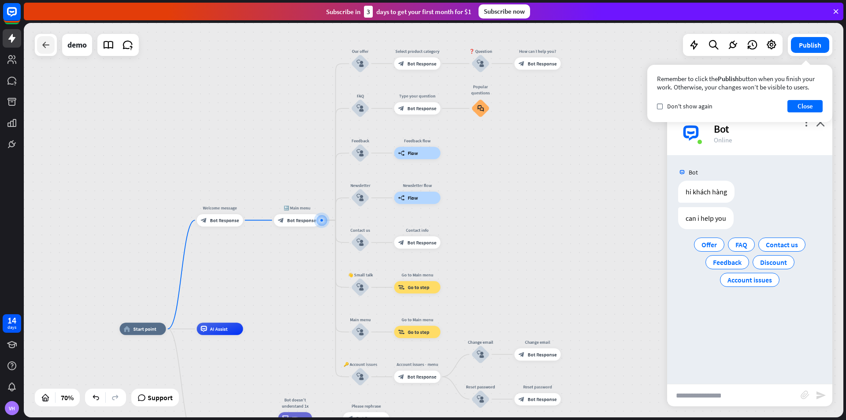
click at [41, 42] on icon at bounding box center [46, 45] width 11 height 11
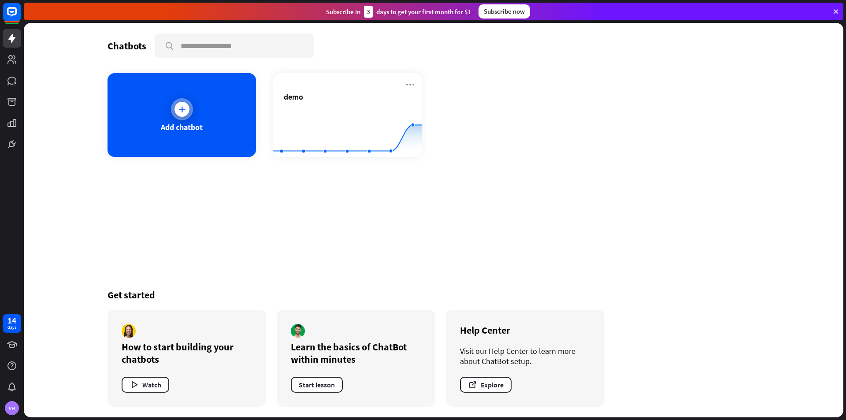
click at [191, 124] on div "Add chatbot" at bounding box center [182, 127] width 42 height 10
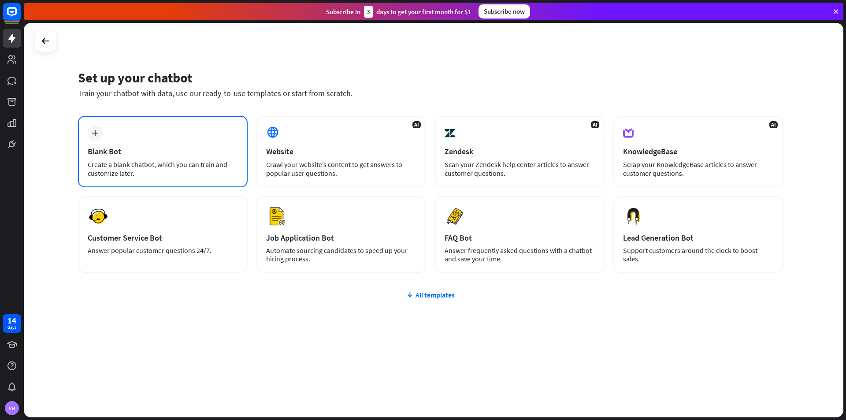
click at [220, 134] on div "plus Blank Bot Create a blank chatbot, which you can train and customize later." at bounding box center [163, 151] width 170 height 71
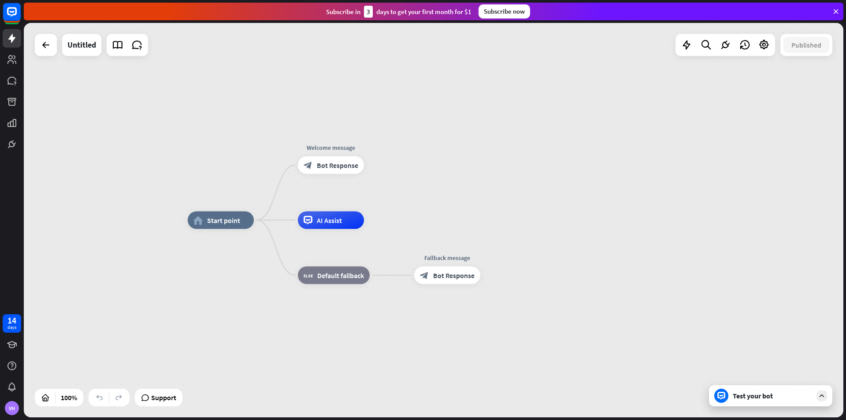
click at [48, 57] on div "home_2 Start point Welcome message block_bot_response Bot Response AI Assist bl…" at bounding box center [434, 220] width 820 height 394
click at [46, 56] on div "home_2 Start point Welcome message block_bot_response Bot Response AI Assist bl…" at bounding box center [434, 220] width 820 height 394
click at [39, 35] on div at bounding box center [46, 45] width 22 height 22
click at [40, 44] on div at bounding box center [46, 45] width 18 height 18
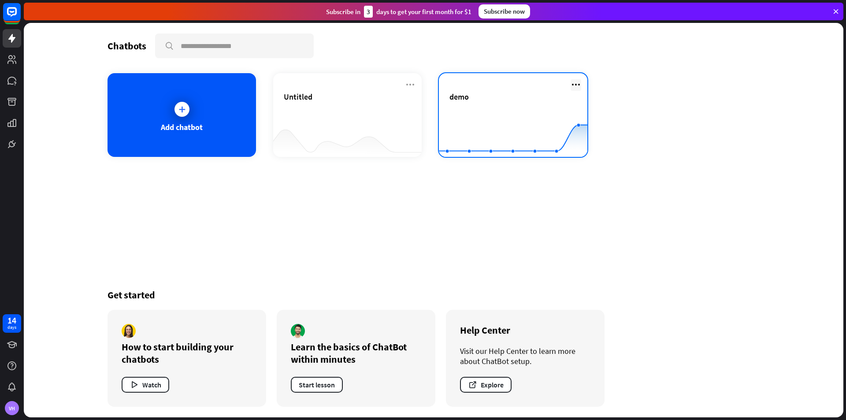
click at [575, 85] on icon at bounding box center [576, 84] width 11 height 11
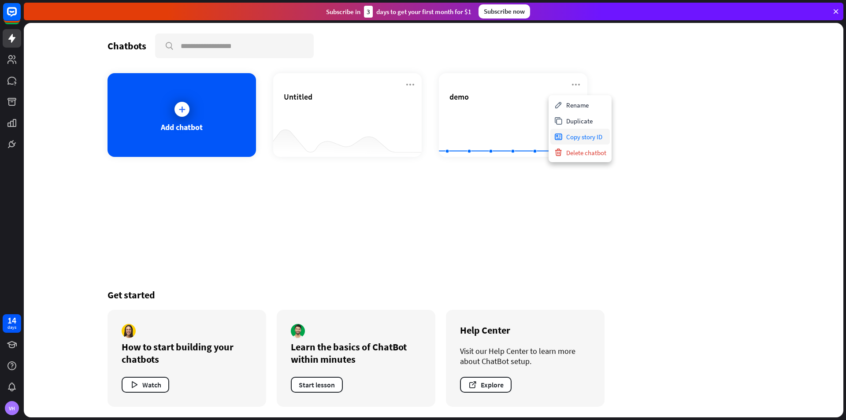
click at [577, 134] on div "Copy story ID" at bounding box center [579, 137] width 59 height 16
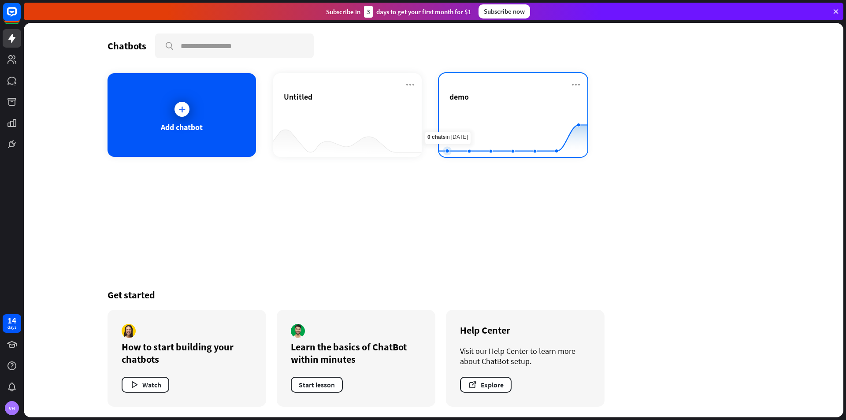
click at [465, 111] on rect at bounding box center [513, 135] width 149 height 55
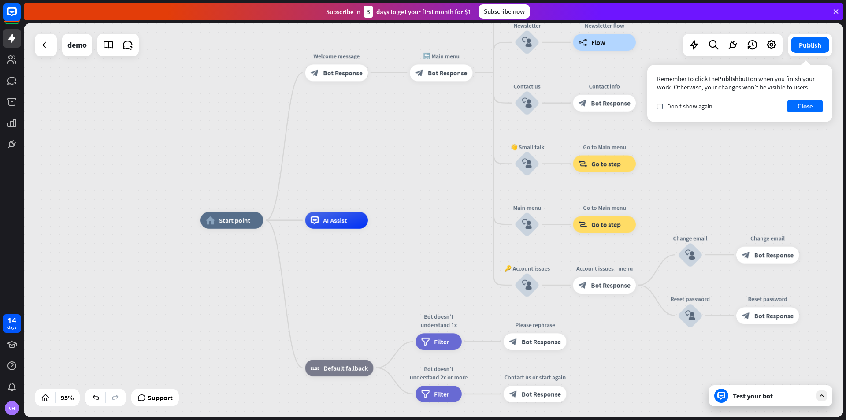
click at [810, 113] on div "Remember to click the Publish button when you finish your work. Otherwise, your…" at bounding box center [739, 93] width 185 height 57
click at [809, 109] on button "Close" at bounding box center [805, 106] width 35 height 12
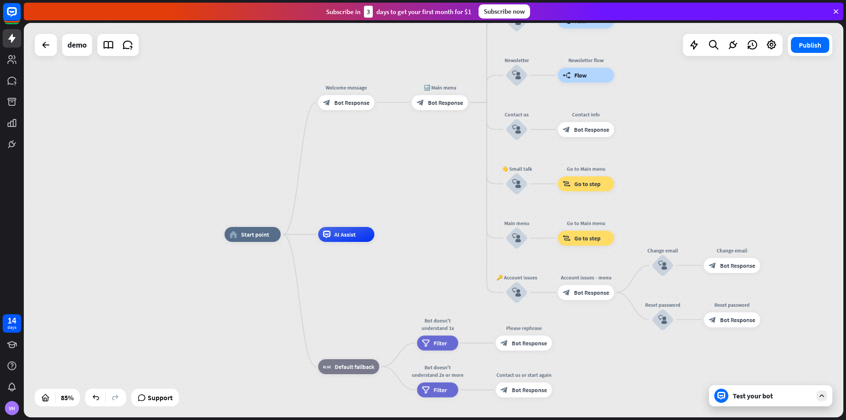
drag, startPoint x: 444, startPoint y: 212, endPoint x: 443, endPoint y: 242, distance: 30.0
click at [449, 272] on div "home_2 Start point Welcome message block_bot_response Bot Response 🔙 Main menu …" at bounding box center [434, 220] width 820 height 394
drag, startPoint x: 437, startPoint y: 216, endPoint x: 448, endPoint y: 258, distance: 43.3
click at [447, 264] on div "home_2 Start point Welcome message block_bot_response Bot Response 🔙 Main menu …" at bounding box center [434, 220] width 820 height 394
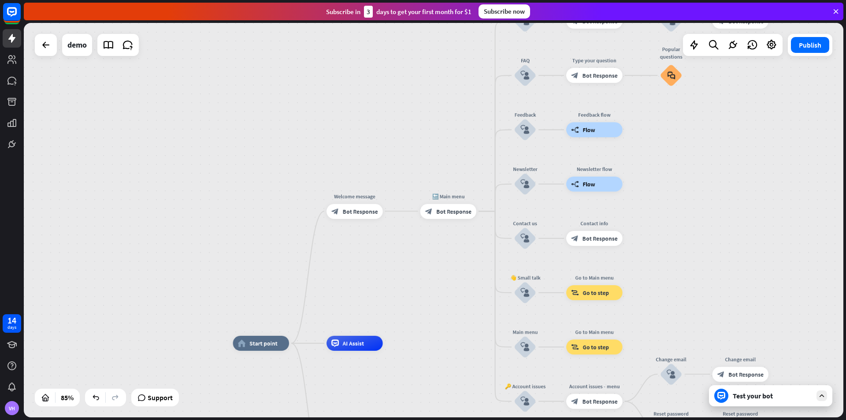
drag, startPoint x: 449, startPoint y: 225, endPoint x: 451, endPoint y: 274, distance: 49.4
click at [456, 335] on div "home_2 Start point Welcome message block_bot_response Bot Response 🔙 Main menu …" at bounding box center [434, 220] width 820 height 394
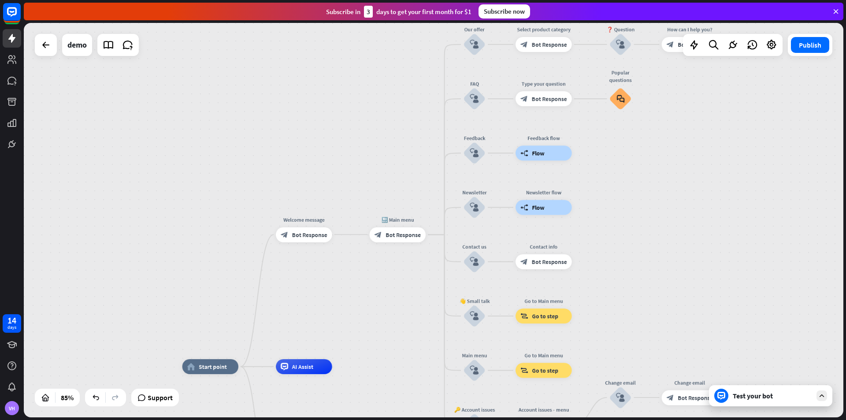
drag, startPoint x: 451, startPoint y: 272, endPoint x: 356, endPoint y: 284, distance: 95.6
click at [356, 284] on div "home_2 Start point Welcome message block_bot_response Bot Response 🔙 Main menu …" at bounding box center [434, 220] width 820 height 394
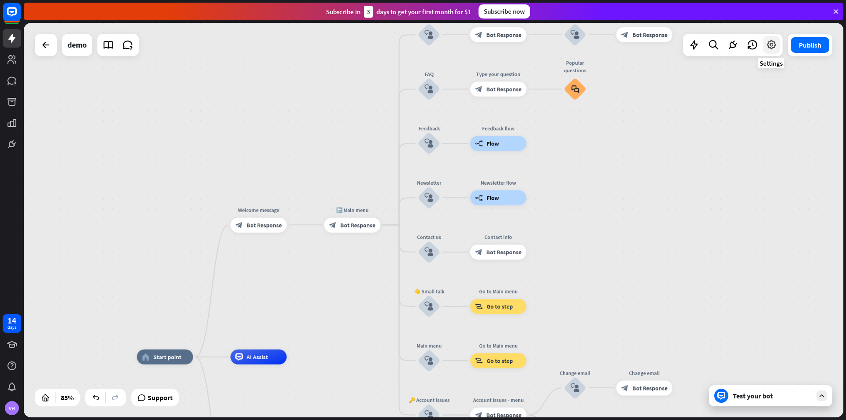
click at [769, 45] on icon at bounding box center [771, 44] width 11 height 11
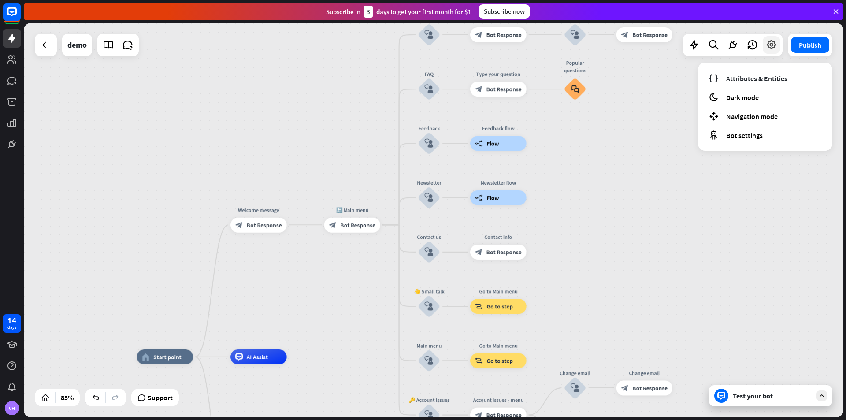
click at [769, 43] on icon at bounding box center [771, 44] width 11 height 11
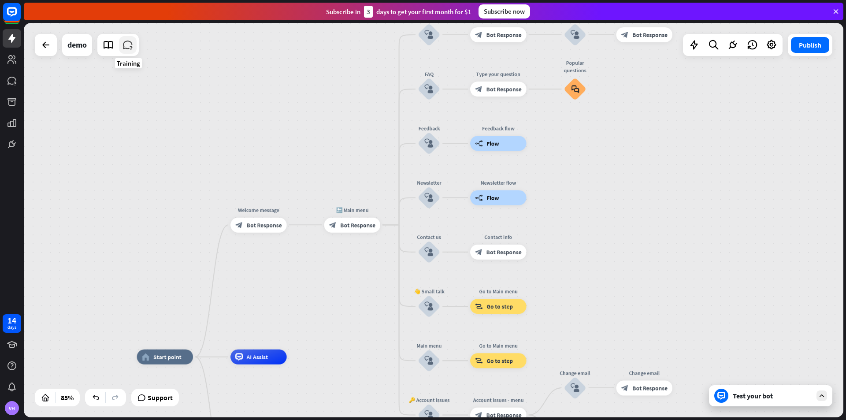
click at [126, 50] on icon at bounding box center [127, 44] width 11 height 11
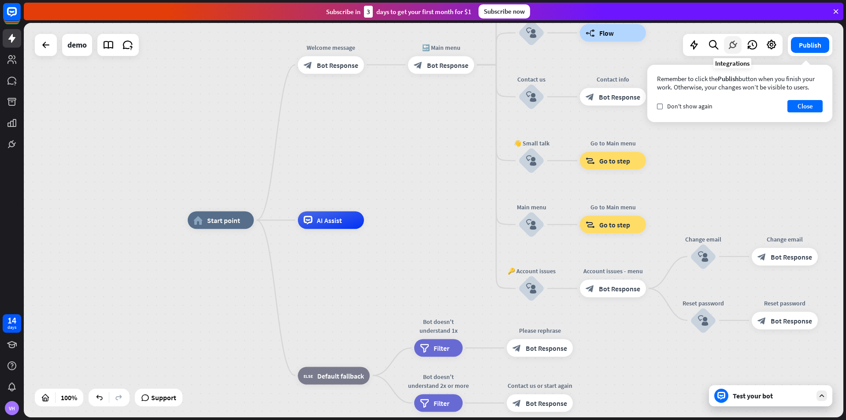
click at [725, 45] on div at bounding box center [733, 45] width 18 height 18
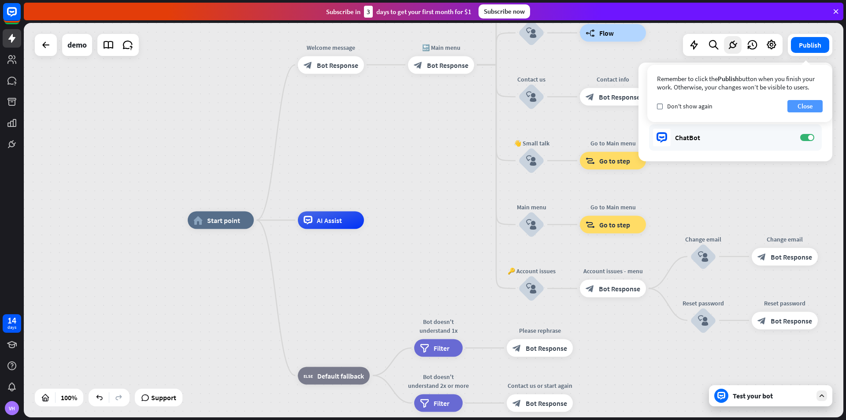
click at [797, 103] on button "Close" at bounding box center [805, 106] width 35 height 12
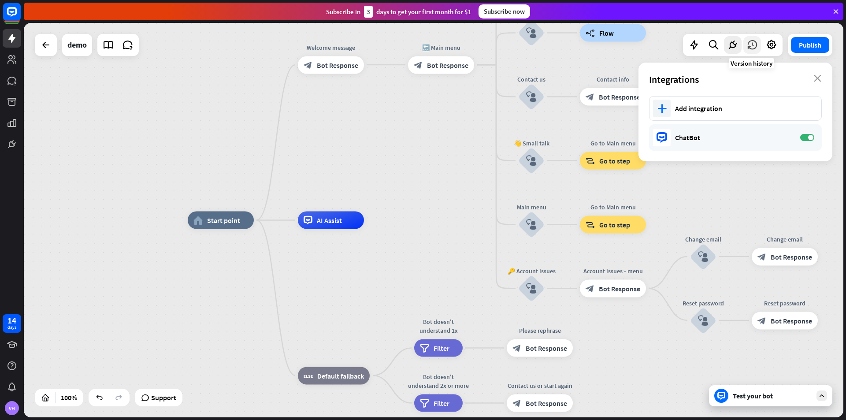
click at [752, 44] on icon at bounding box center [752, 44] width 11 height 11
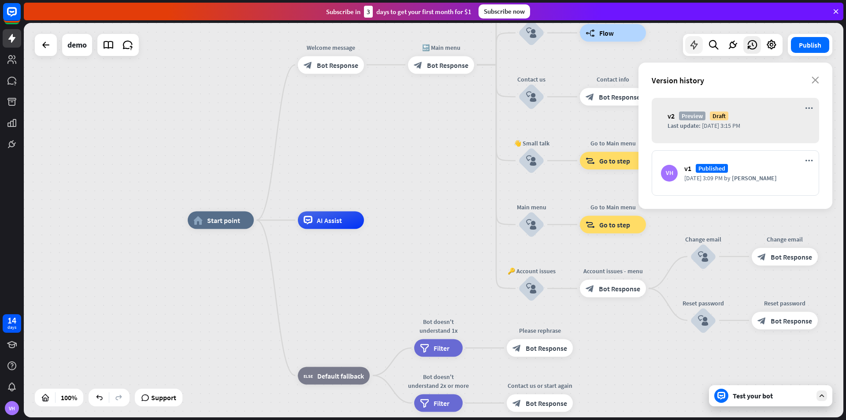
click at [694, 42] on icon at bounding box center [693, 44] width 11 height 11
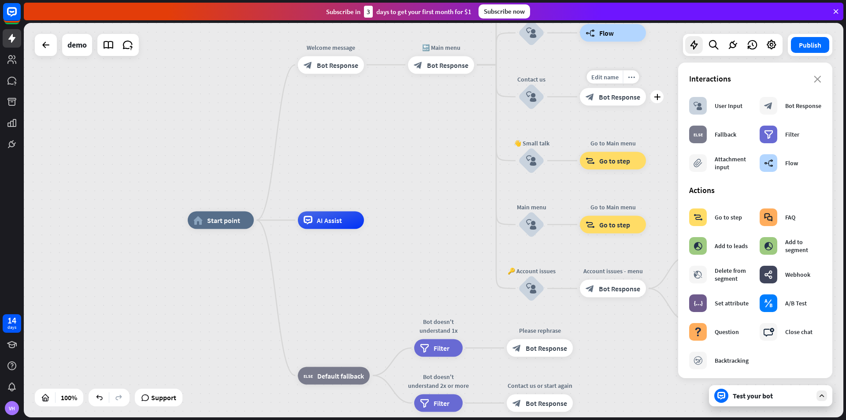
click at [646, 106] on div "Edit name more_horiz plus Contact info block_bot_response Bot Response" at bounding box center [613, 97] width 66 height 18
click at [696, 44] on icon at bounding box center [693, 44] width 11 height 11
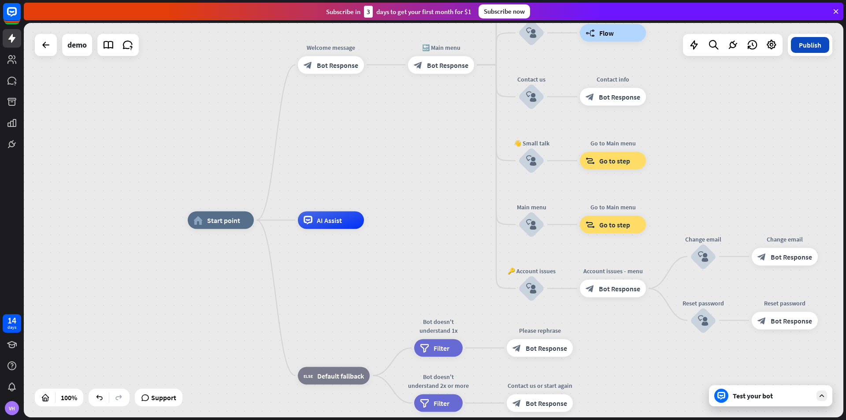
click at [823, 46] on button "Publish" at bounding box center [810, 45] width 38 height 16
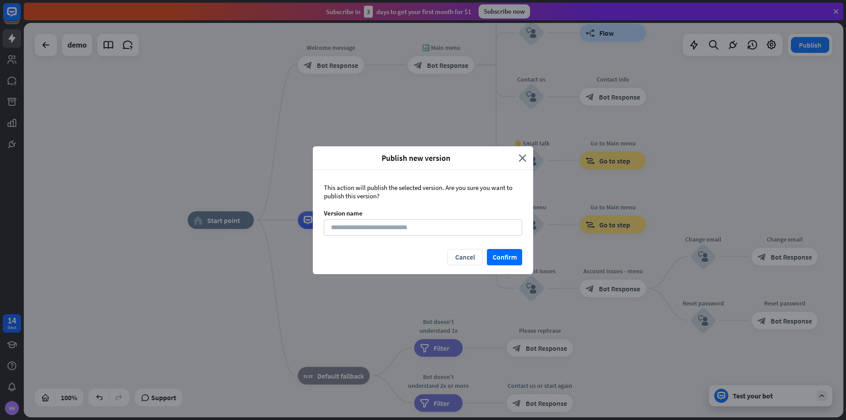
click at [522, 168] on div "Publish new version close" at bounding box center [423, 158] width 220 height 24
click at [522, 157] on icon "close" at bounding box center [523, 158] width 8 height 10
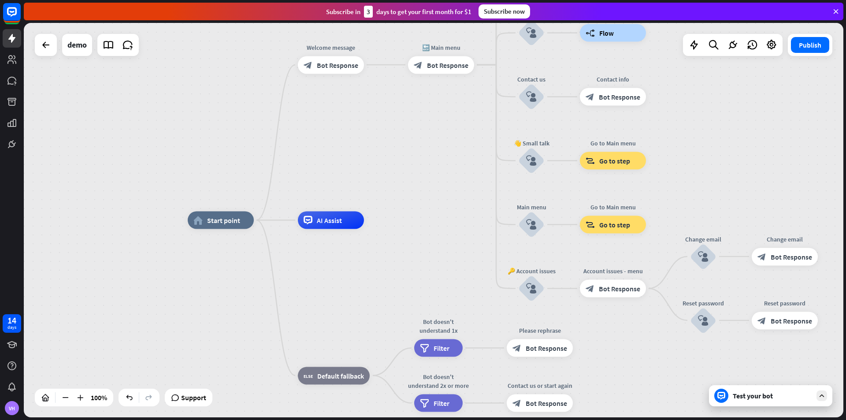
click at [37, 394] on div "100%" at bounding box center [74, 398] width 78 height 18
click at [52, 399] on div at bounding box center [45, 397] width 14 height 14
click at [43, 401] on icon at bounding box center [45, 397] width 9 height 9
click at [33, 51] on div "home_2 Start point Welcome message block_bot_response Bot Response 🔙 Main menu …" at bounding box center [434, 220] width 820 height 394
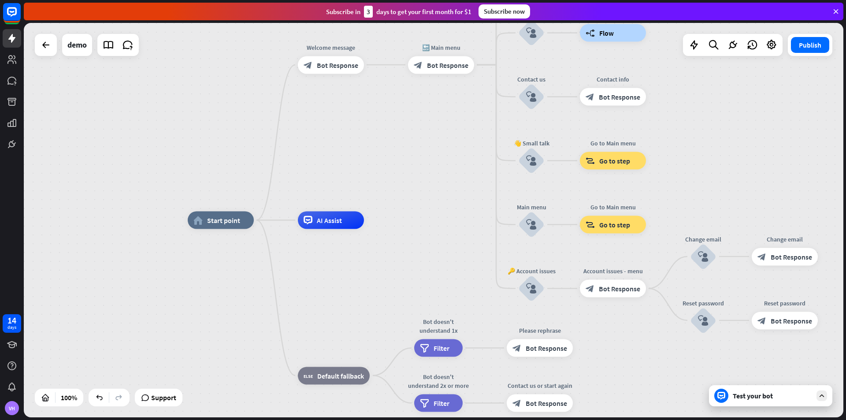
click at [40, 54] on div at bounding box center [46, 45] width 22 height 22
click at [45, 41] on icon at bounding box center [46, 45] width 11 height 11
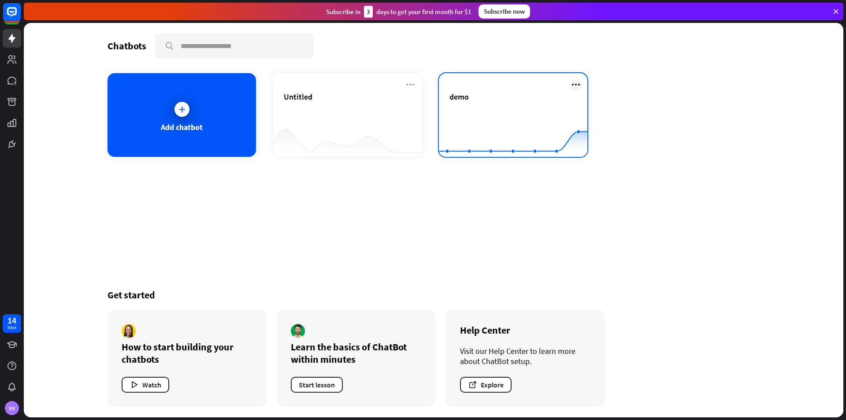
click at [578, 86] on icon at bounding box center [576, 84] width 11 height 11
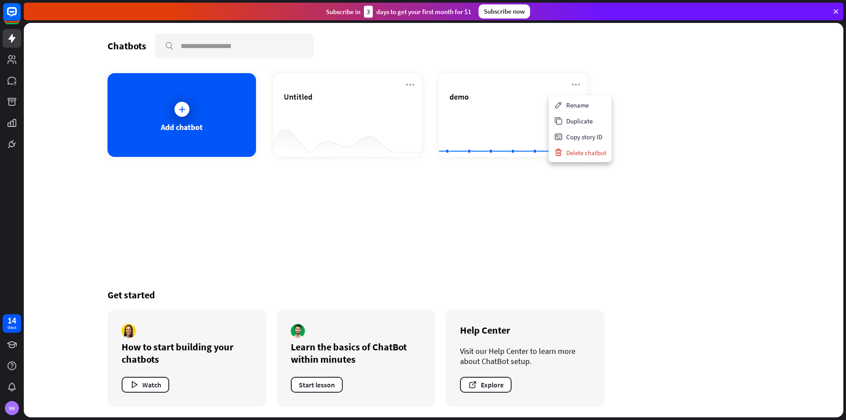
drag, startPoint x: 794, startPoint y: 105, endPoint x: 789, endPoint y: 105, distance: 4.9
click at [792, 105] on div "Chatbots search Add chatbot Untitled demo Created with Highcharts 10.1.0 0 5 10…" at bounding box center [434, 220] width 820 height 394
click at [9, 409] on div "VH" at bounding box center [12, 408] width 14 height 14
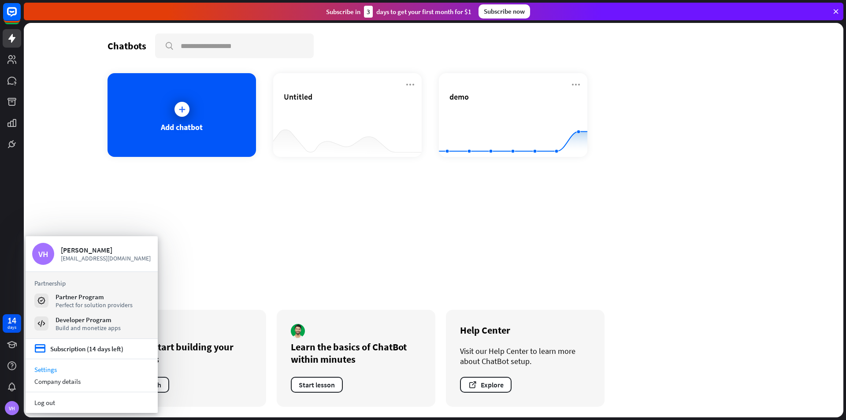
click at [56, 372] on link "Settings" at bounding box center [92, 370] width 132 height 12
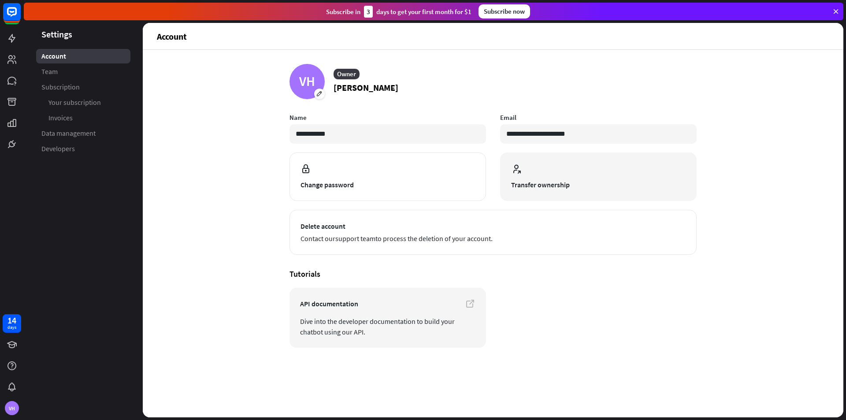
click at [557, 167] on span at bounding box center [598, 170] width 175 height 12
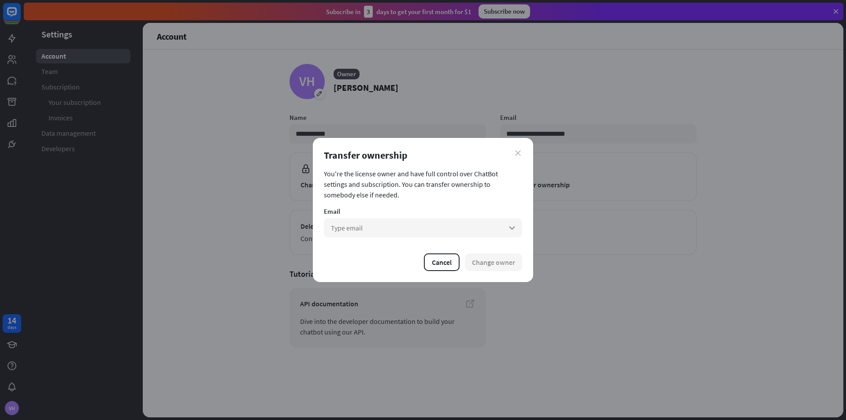
click at [519, 155] on icon "close" at bounding box center [518, 153] width 6 height 6
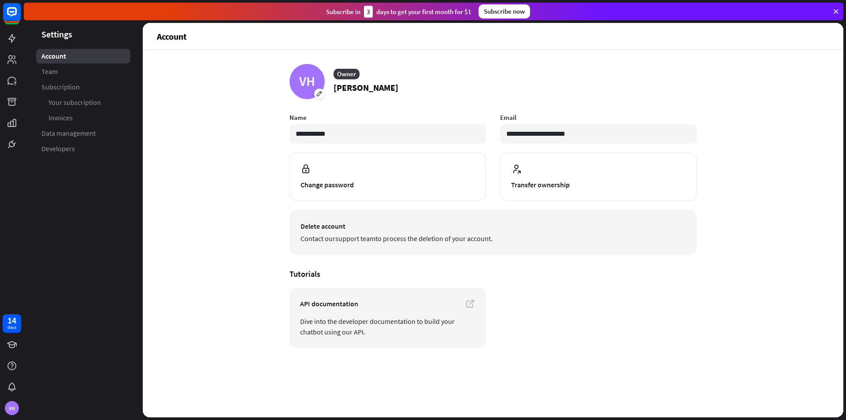
drag, startPoint x: 341, startPoint y: 212, endPoint x: 341, endPoint y: 217, distance: 5.7
click at [341, 212] on button "Delete account Contact our support team to process the deletion of your account." at bounding box center [493, 232] width 407 height 45
click at [341, 218] on button "Delete account Contact our support team to process the deletion of your account." at bounding box center [493, 232] width 407 height 45
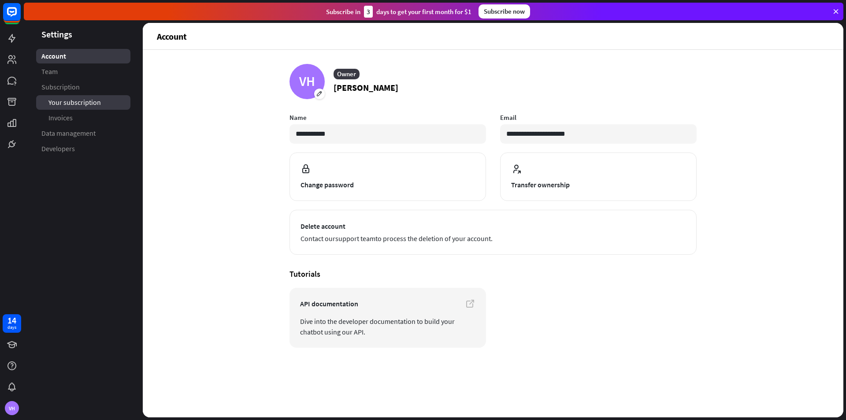
click at [66, 103] on span "Your subscription" at bounding box center [74, 102] width 52 height 9
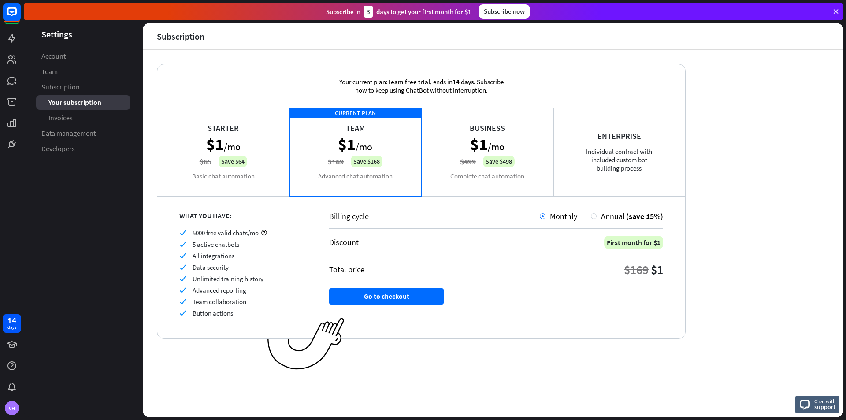
click at [65, 132] on span "Data management" at bounding box center [68, 133] width 54 height 9
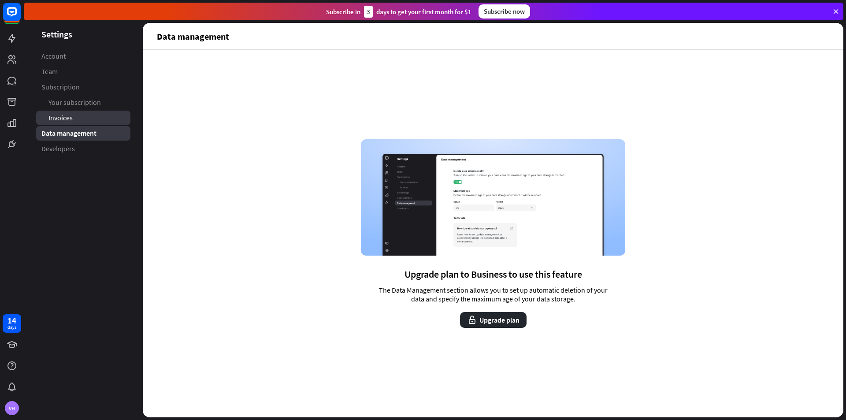
click at [59, 112] on link "Invoices" at bounding box center [83, 118] width 94 height 15
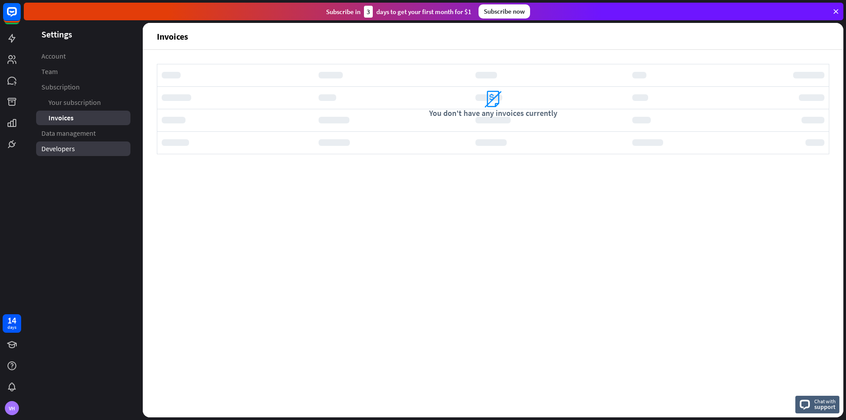
click at [63, 152] on span "Developers" at bounding box center [57, 148] width 33 height 9
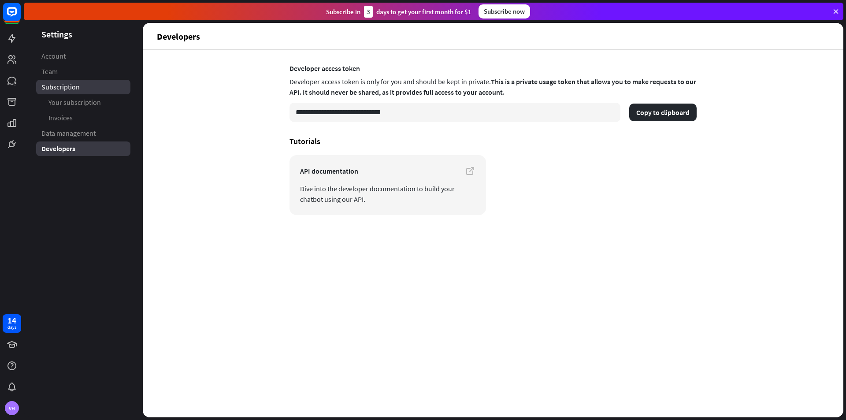
click at [91, 83] on link "Subscription" at bounding box center [83, 87] width 94 height 15
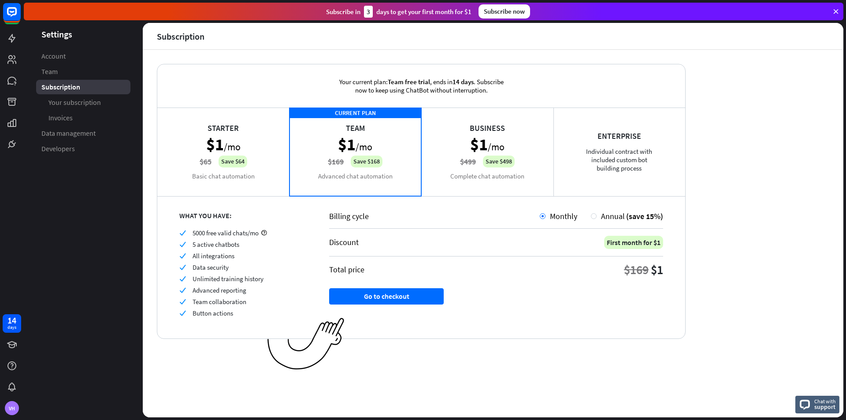
click at [90, 71] on link "Team" at bounding box center [83, 71] width 94 height 15
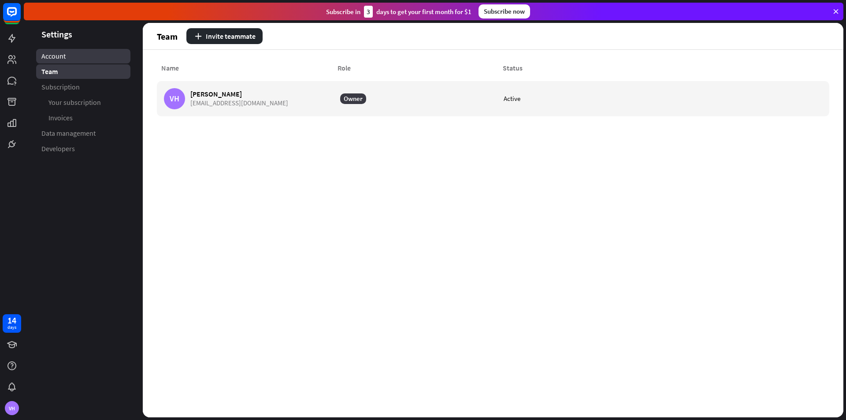
click at [91, 60] on link "Account" at bounding box center [83, 56] width 94 height 15
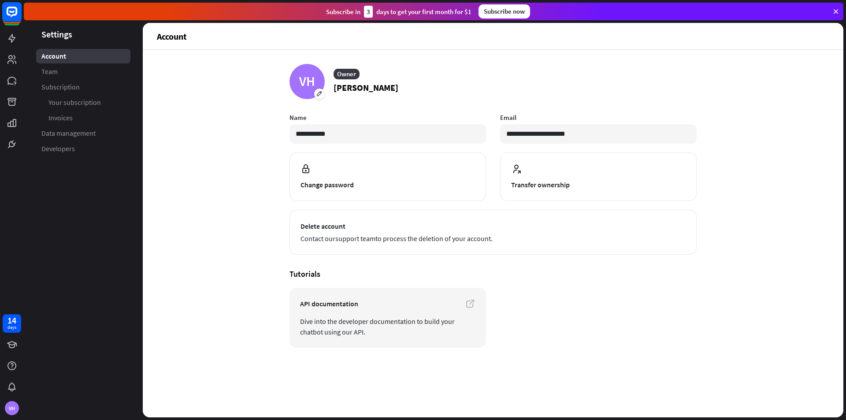
click at [13, 18] on rect at bounding box center [11, 11] width 19 height 19
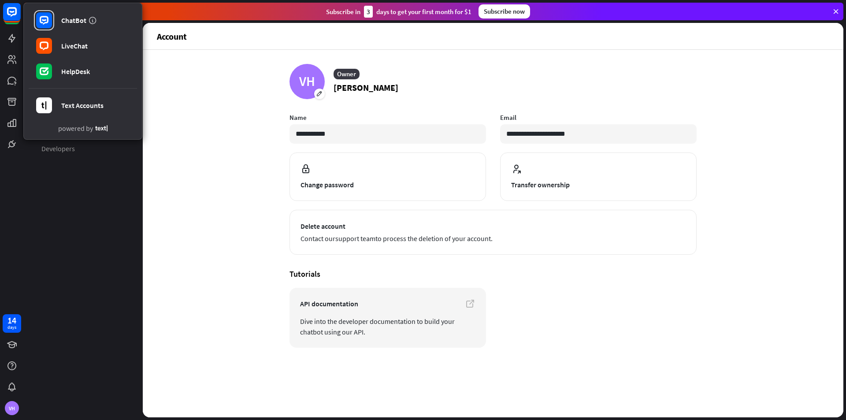
click at [82, 220] on aside "Settings Account Team Subscription Your subscription Invoices Data management D…" at bounding box center [83, 220] width 119 height 394
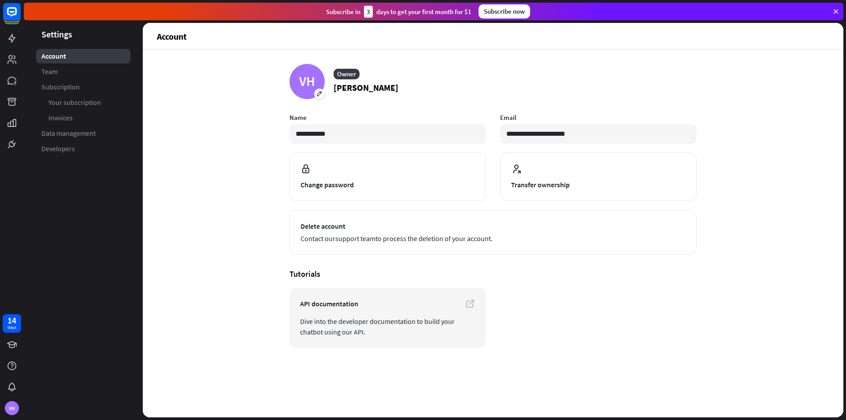
click at [0, 14] on div at bounding box center [12, 76] width 24 height 153
click at [4, 11] on rect at bounding box center [11, 11] width 19 height 19
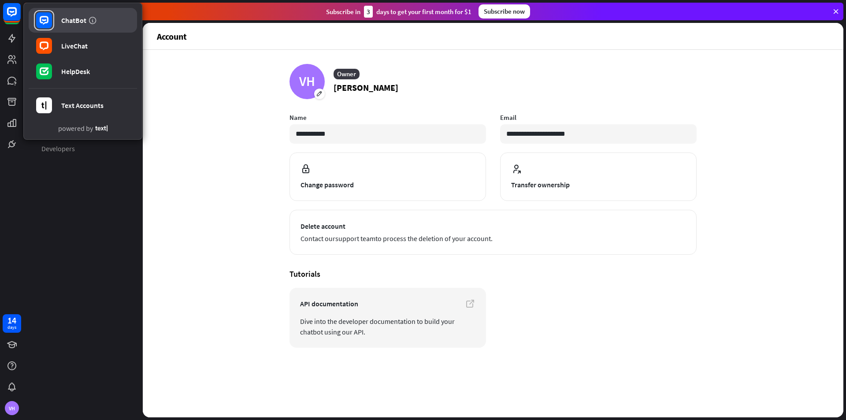
click at [63, 22] on div "ChatBot" at bounding box center [73, 20] width 25 height 9
